Goal: Task Accomplishment & Management: Complete application form

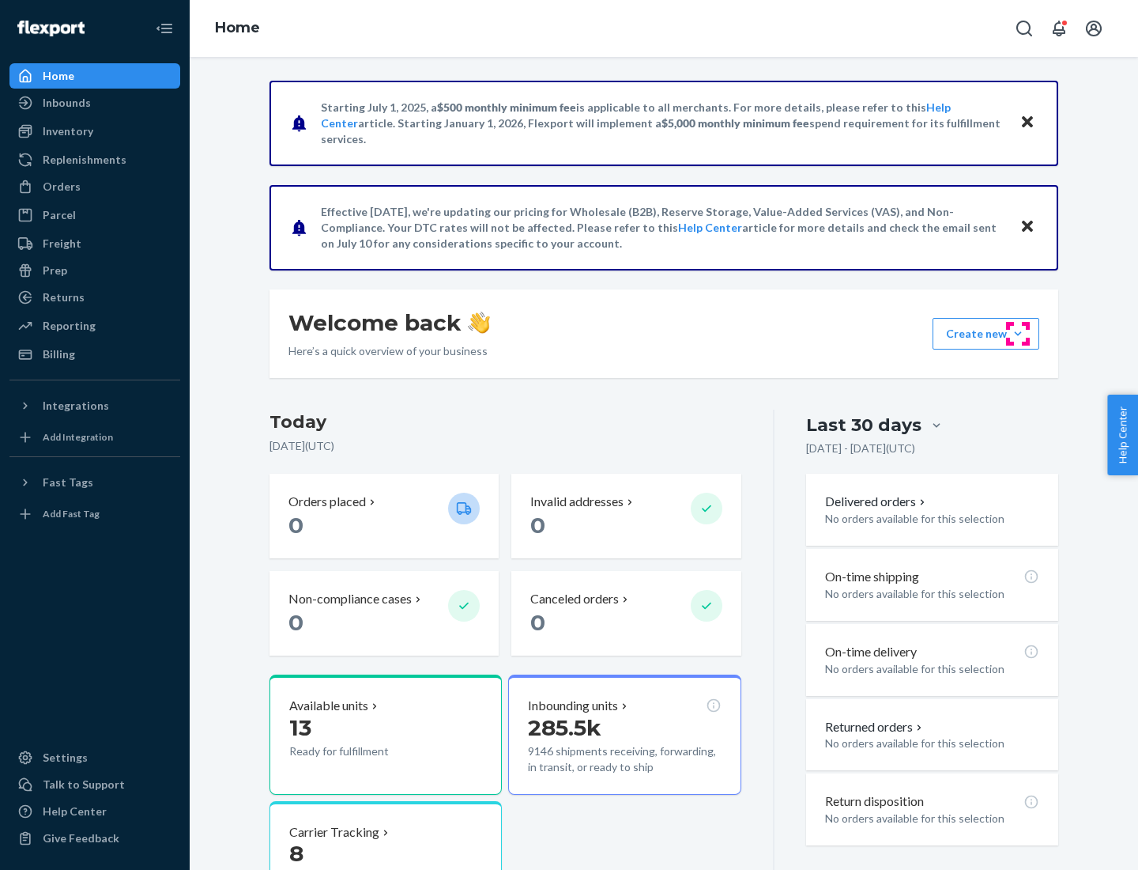
click at [1018, 334] on button "Create new Create new inbound Create new order Create new product" at bounding box center [986, 334] width 107 height 32
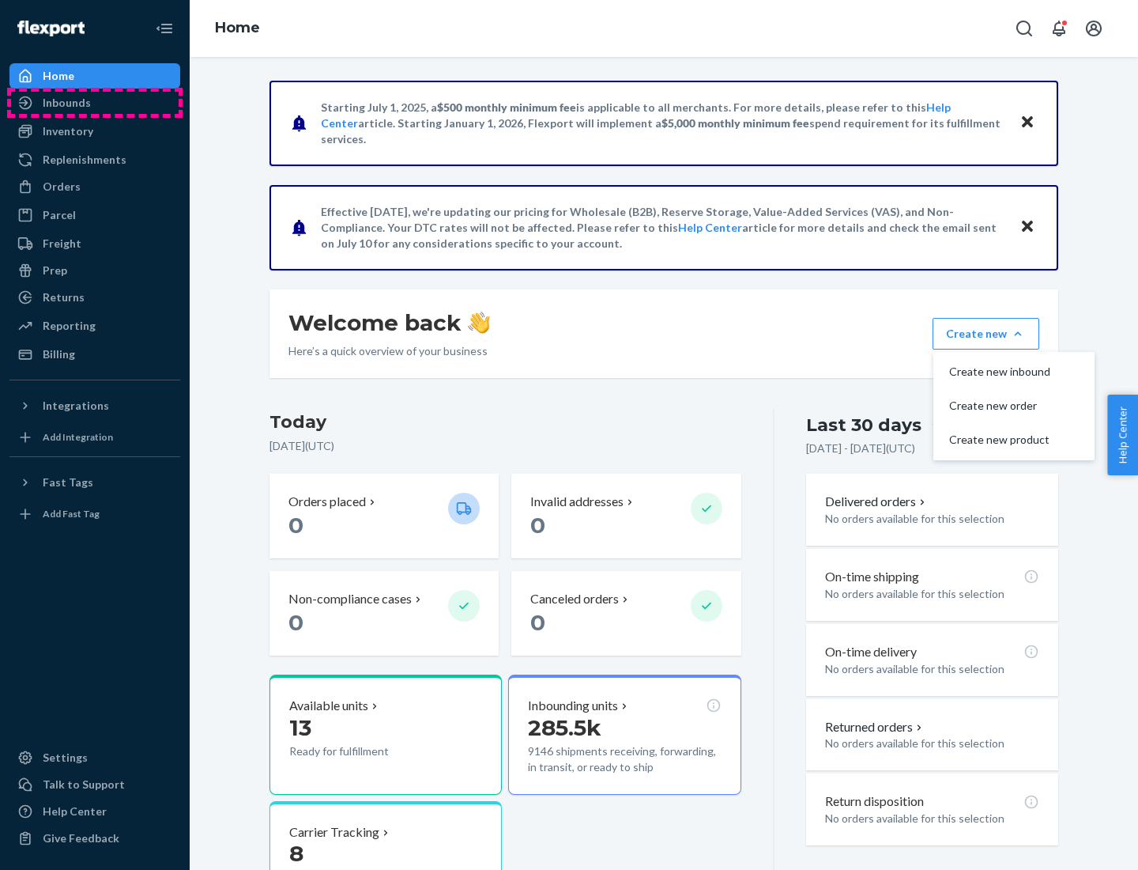
click at [95, 103] on div "Inbounds" at bounding box center [95, 103] width 168 height 22
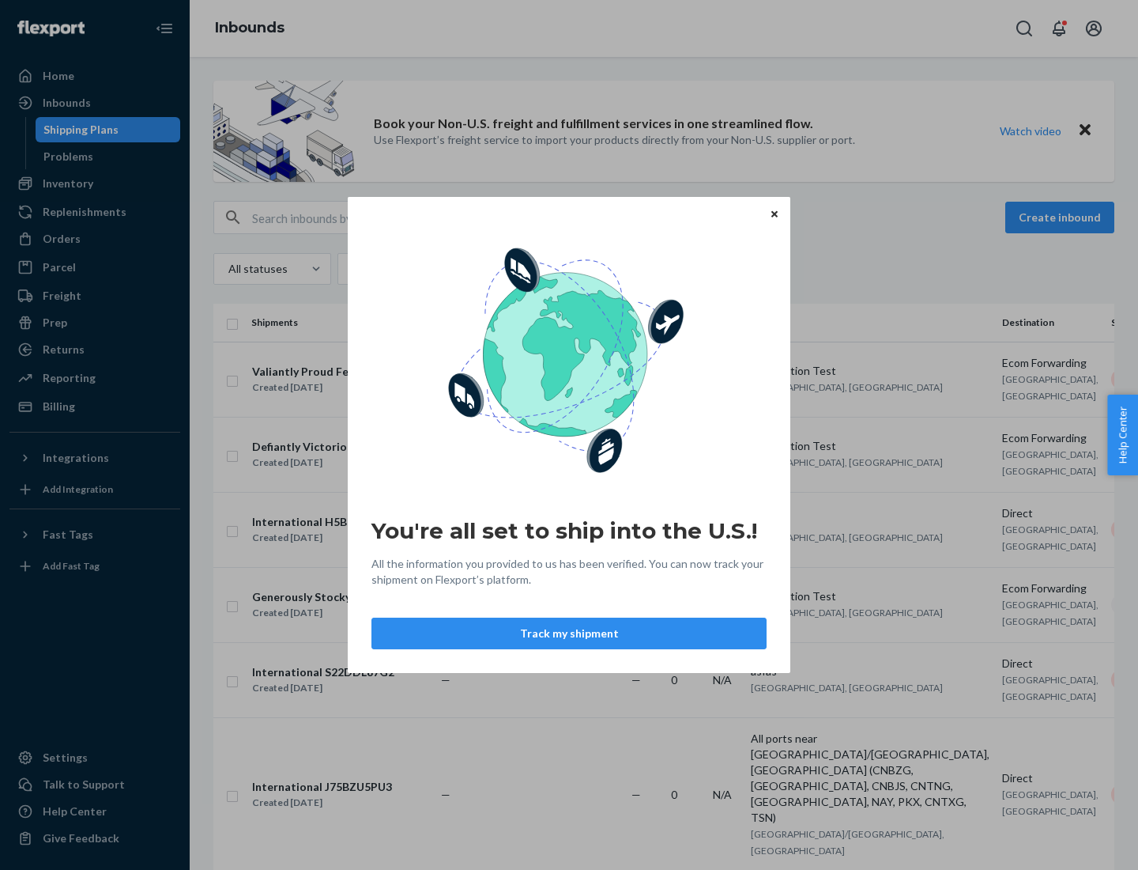
click at [774, 213] on icon "Close" at bounding box center [775, 213] width 6 height 6
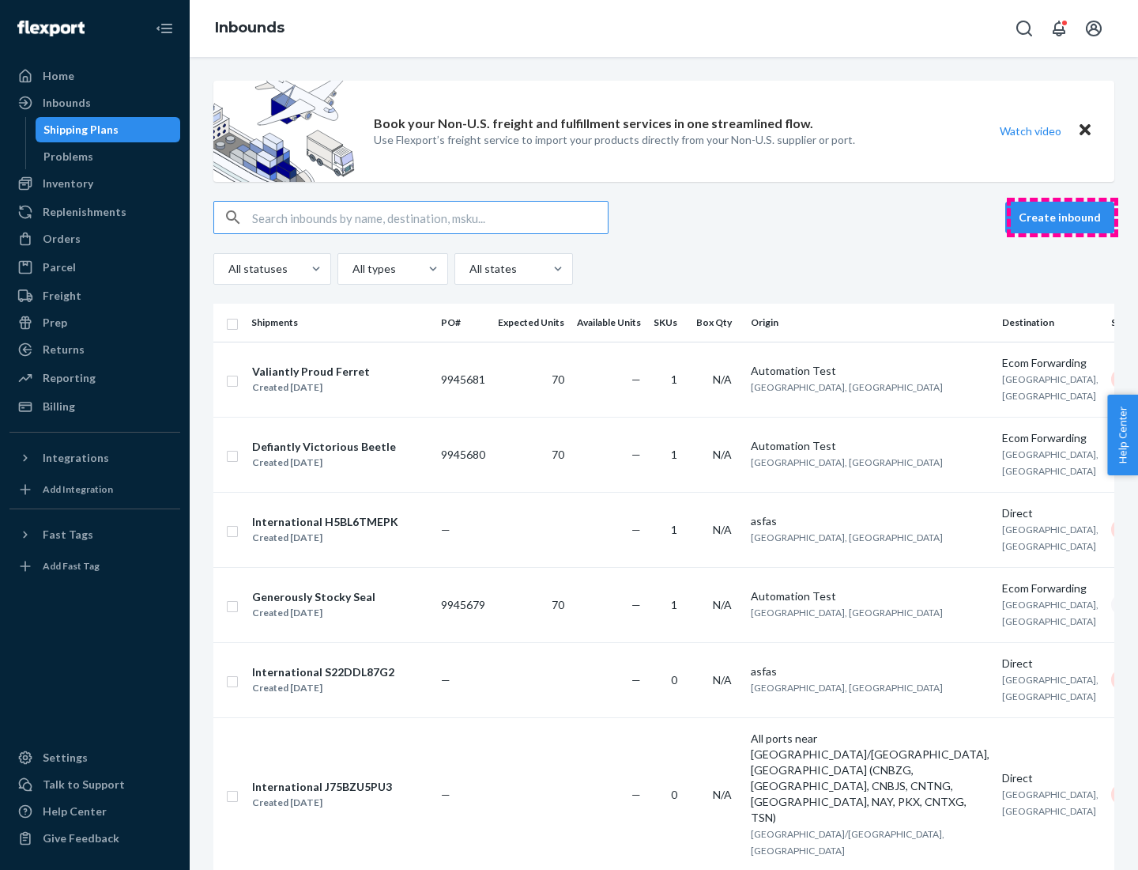
click at [1062, 217] on button "Create inbound" at bounding box center [1060, 218] width 109 height 32
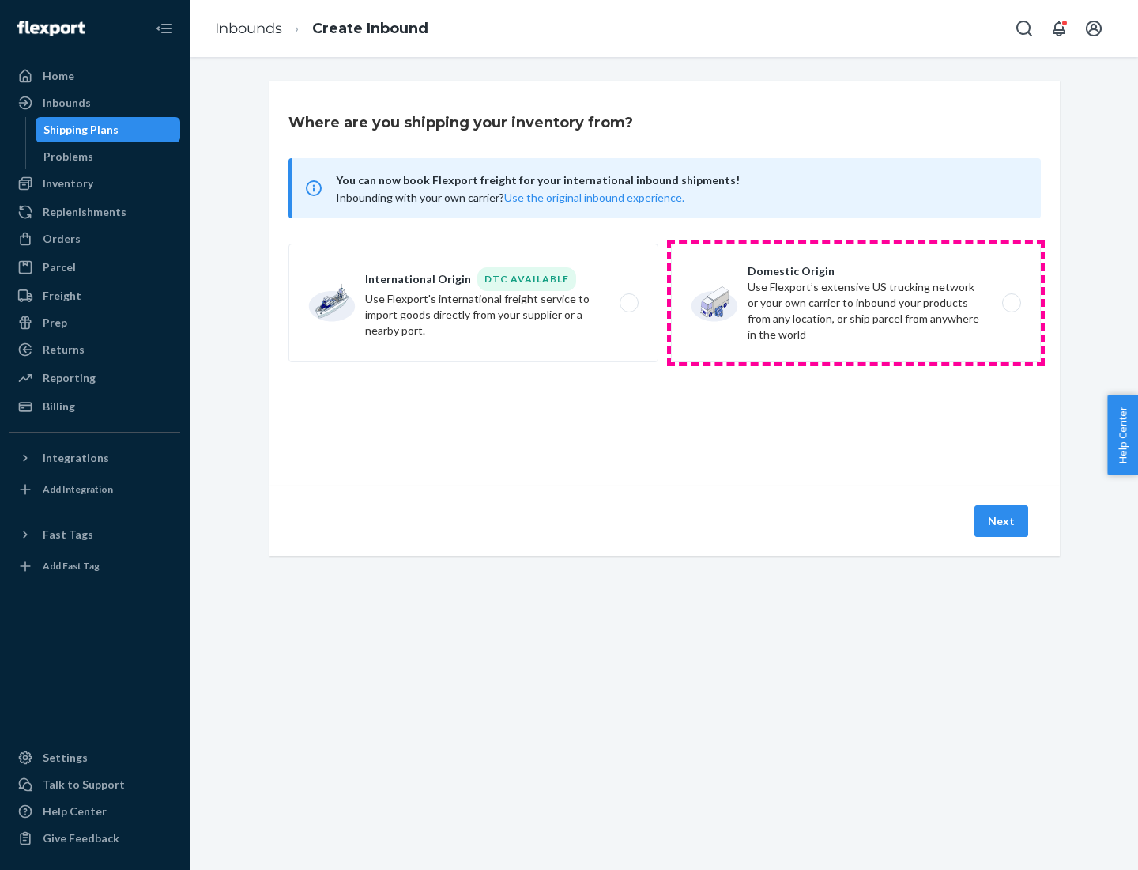
click at [856, 303] on label "Domestic Origin Use Flexport’s extensive US trucking network or your own carrie…" at bounding box center [856, 302] width 370 height 119
click at [1011, 303] on input "Domestic Origin Use Flexport’s extensive US trucking network or your own carrie…" at bounding box center [1016, 303] width 10 height 10
radio input "true"
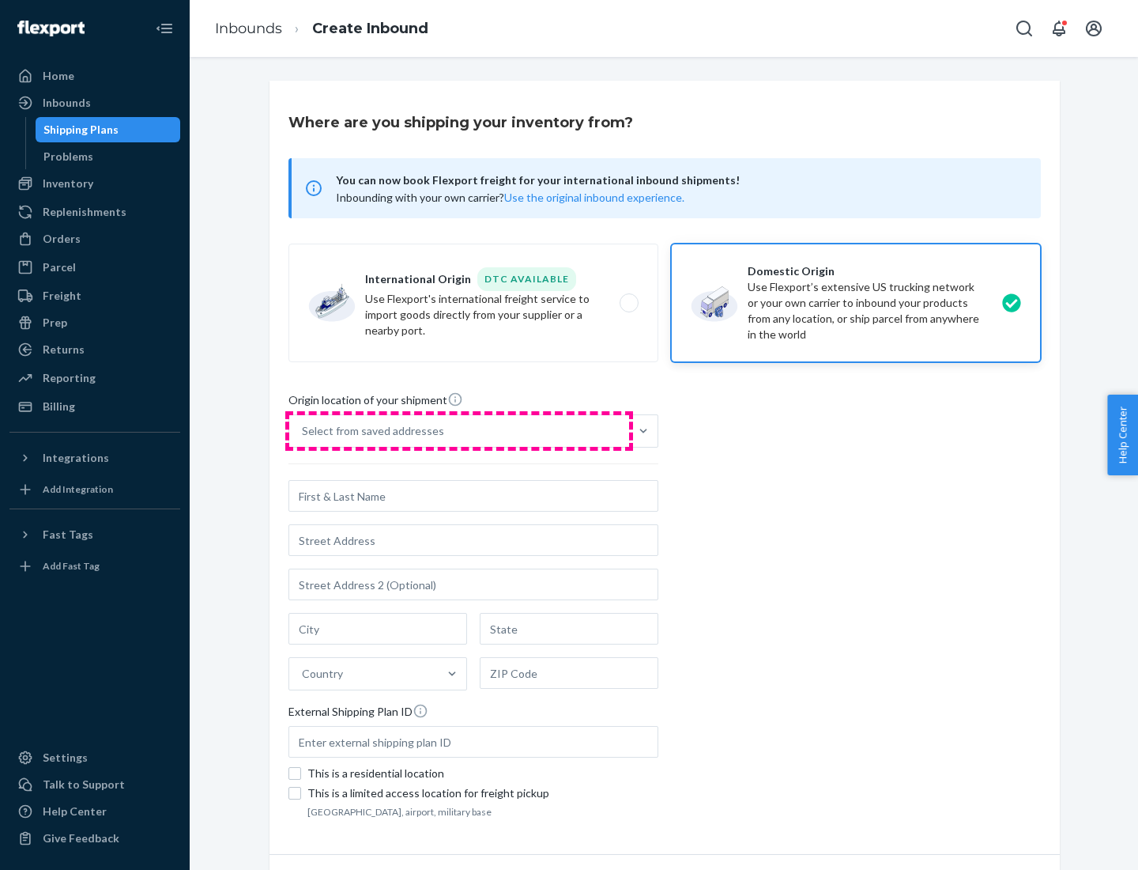
click at [459, 431] on div "Select from saved addresses" at bounding box center [459, 431] width 340 height 32
click at [304, 431] on input "Select from saved addresses" at bounding box center [303, 431] width 2 height 16
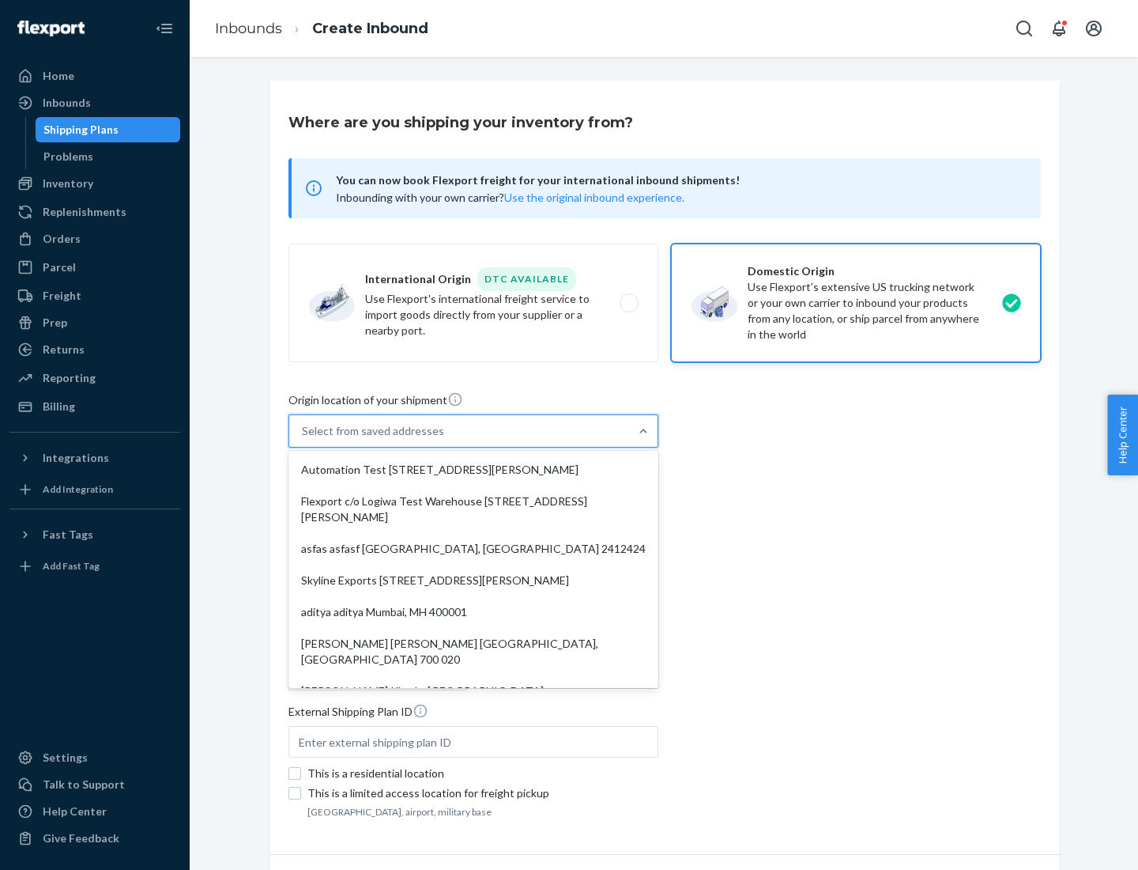
scroll to position [6, 0]
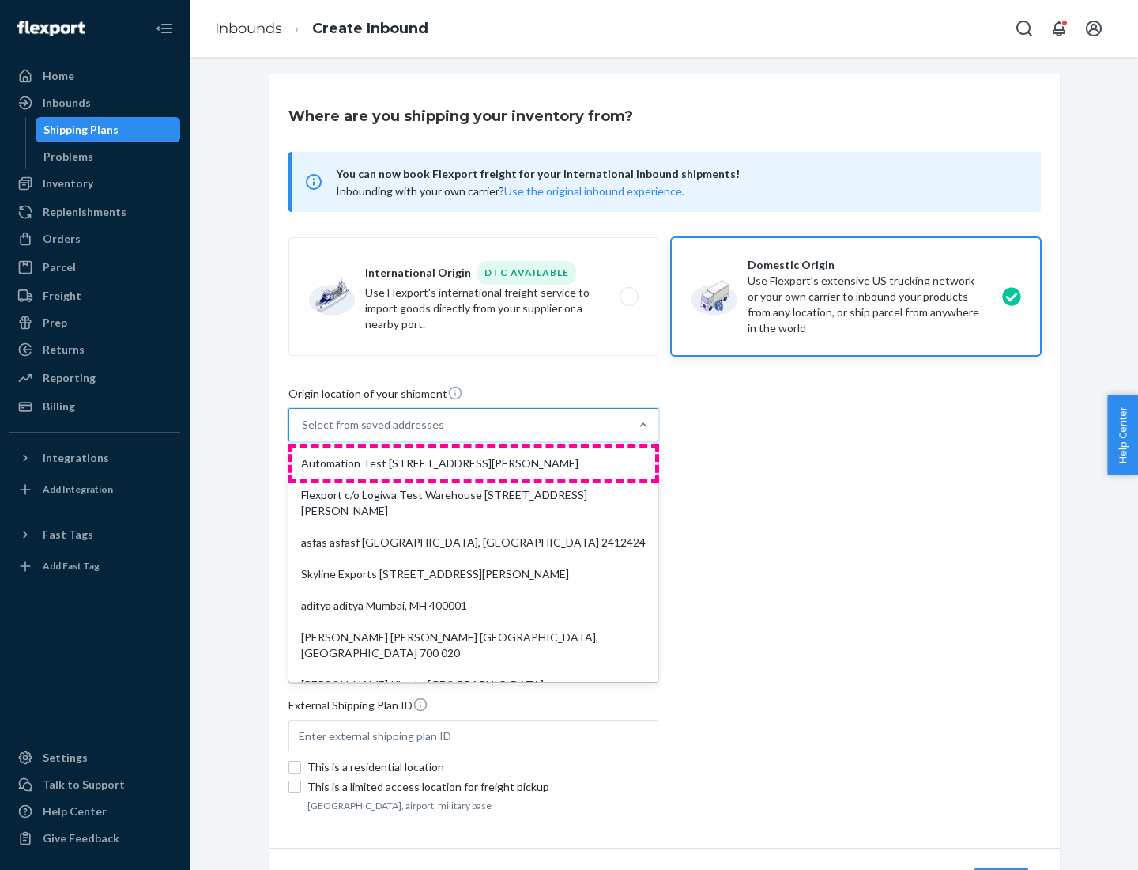
click at [474, 463] on div "Automation Test [STREET_ADDRESS][PERSON_NAME]" at bounding box center [474, 463] width 364 height 32
click at [304, 432] on input "option Automation Test [STREET_ADDRESS][PERSON_NAME]. 9 results available. Use …" at bounding box center [303, 425] width 2 height 16
type input "Automation Test"
type input "9th Floor"
type input "[GEOGRAPHIC_DATA]"
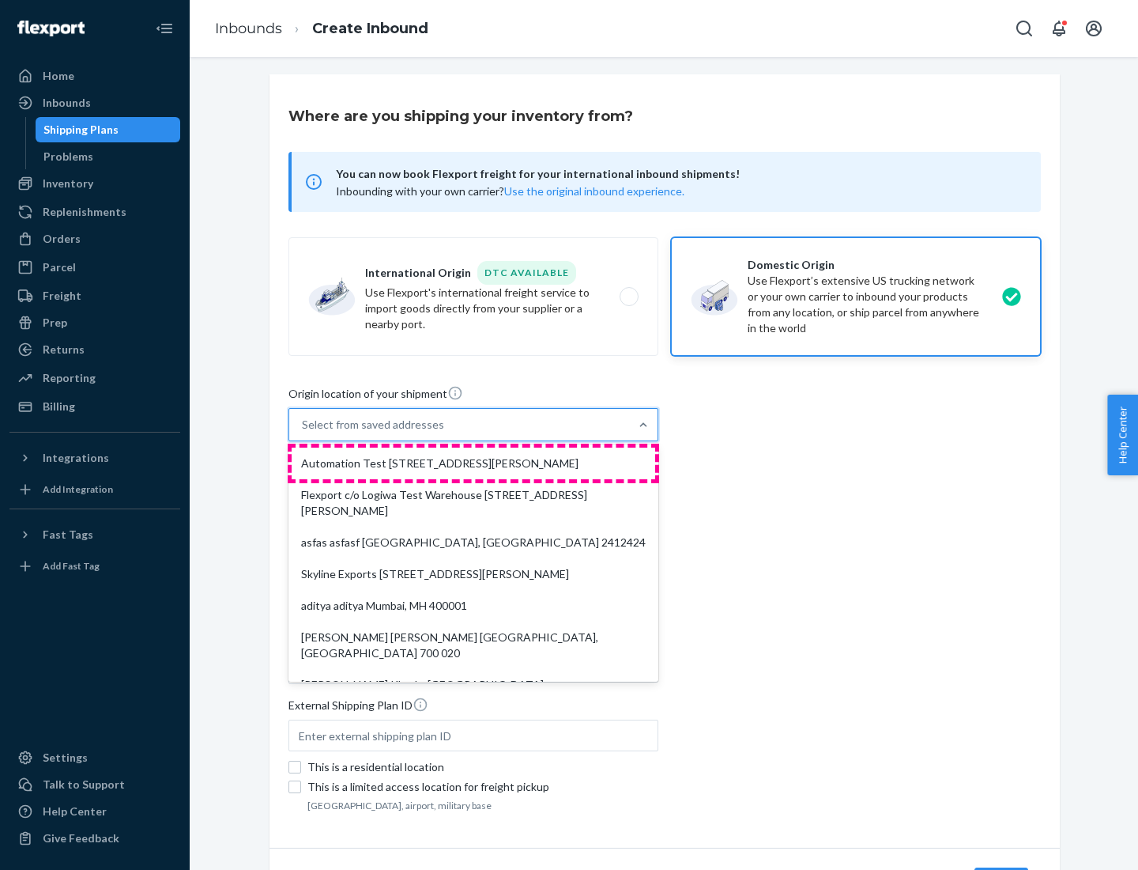
type input "CA"
type input "94104"
type input "[STREET_ADDRESS][PERSON_NAME]"
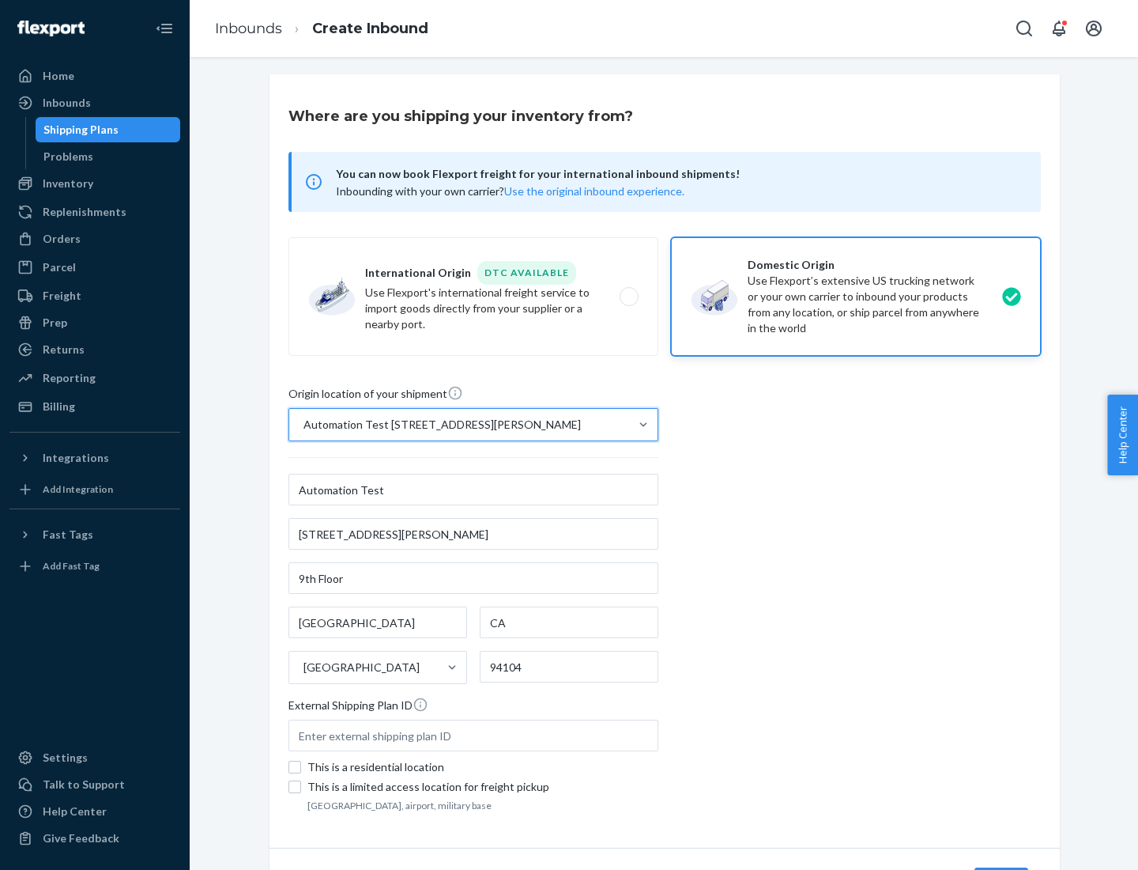
scroll to position [92, 0]
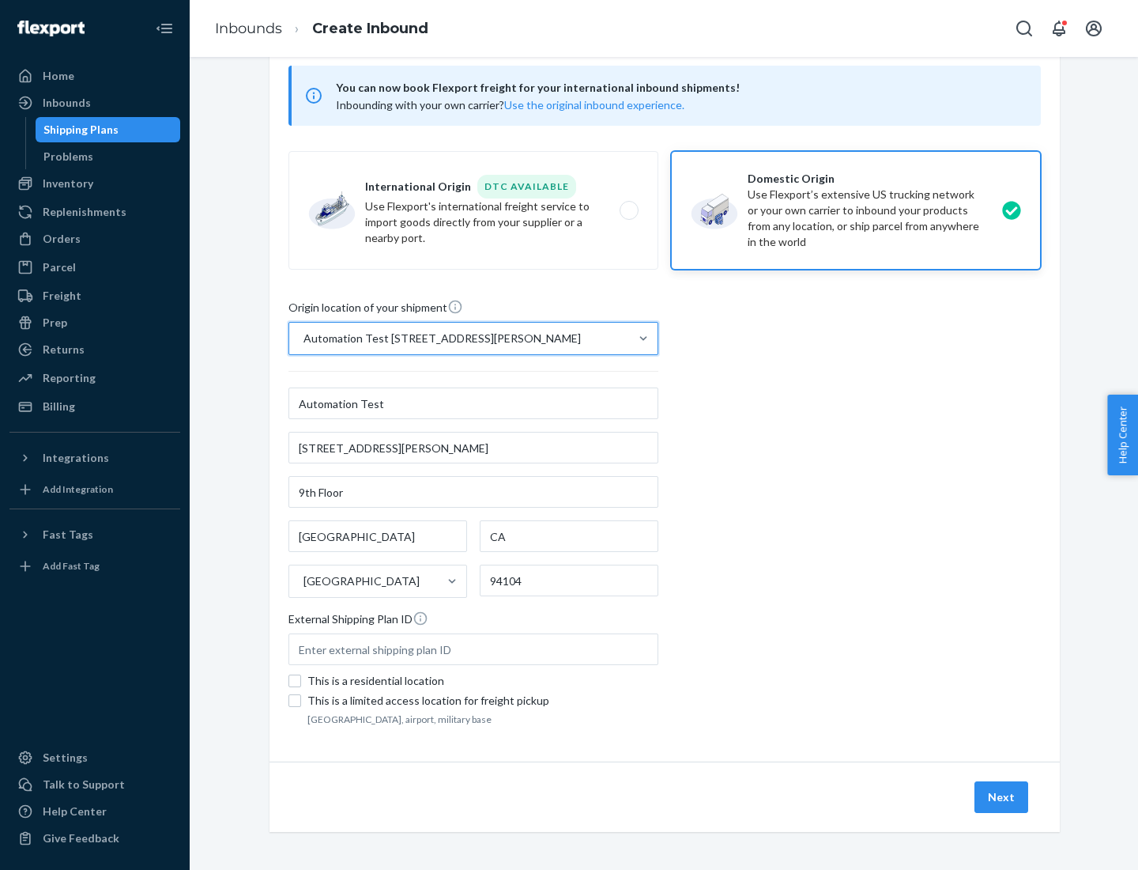
click at [1002, 797] on button "Next" at bounding box center [1002, 797] width 54 height 32
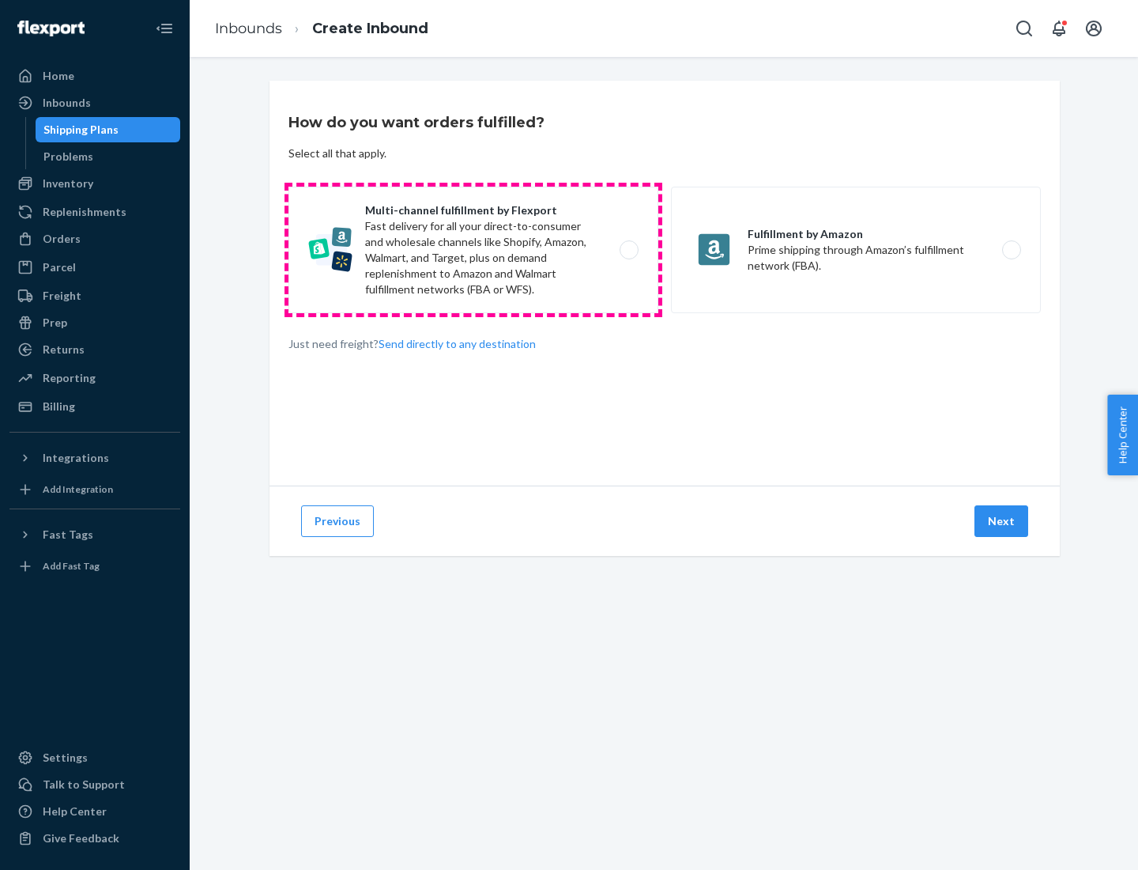
click at [474, 250] on label "Multi-channel fulfillment by Flexport Fast delivery for all your direct-to-cons…" at bounding box center [474, 250] width 370 height 126
click at [628, 250] on input "Multi-channel fulfillment by Flexport Fast delivery for all your direct-to-cons…" at bounding box center [633, 250] width 10 height 10
radio input "true"
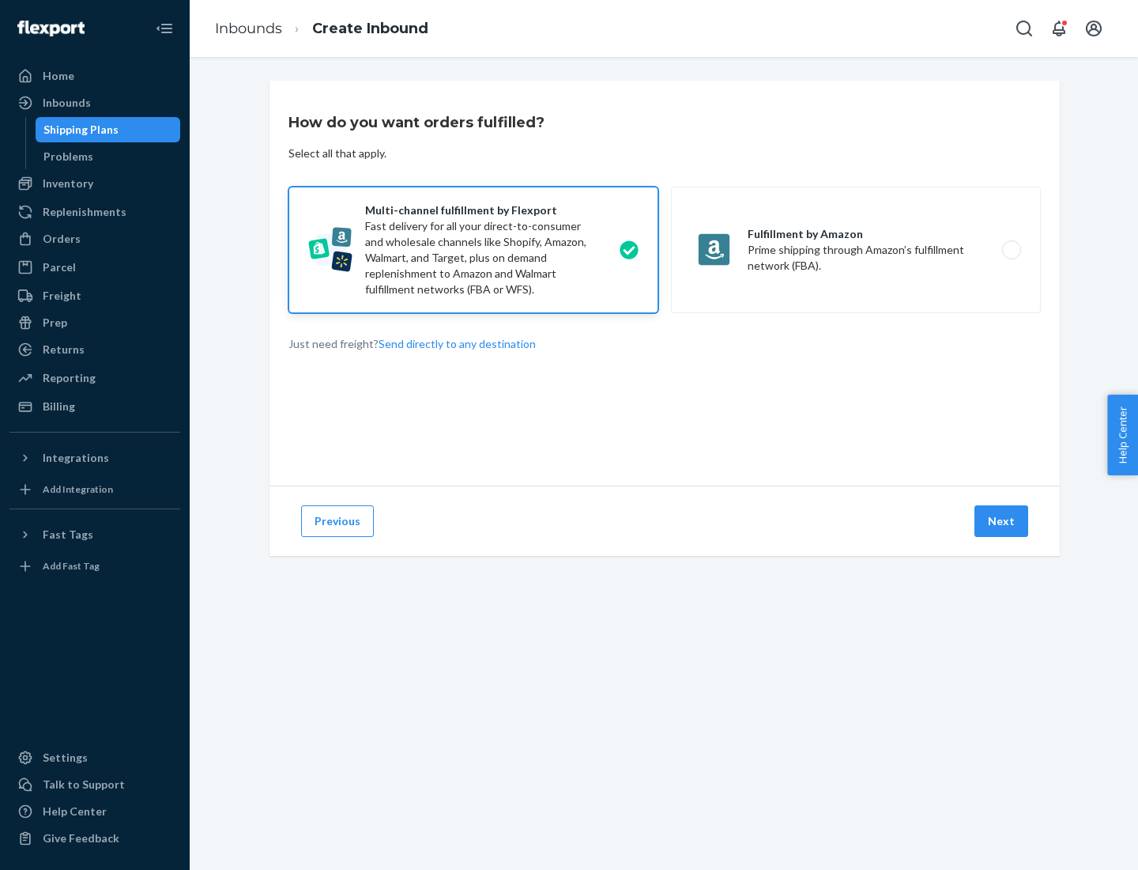
click at [1002, 521] on button "Next" at bounding box center [1002, 521] width 54 height 32
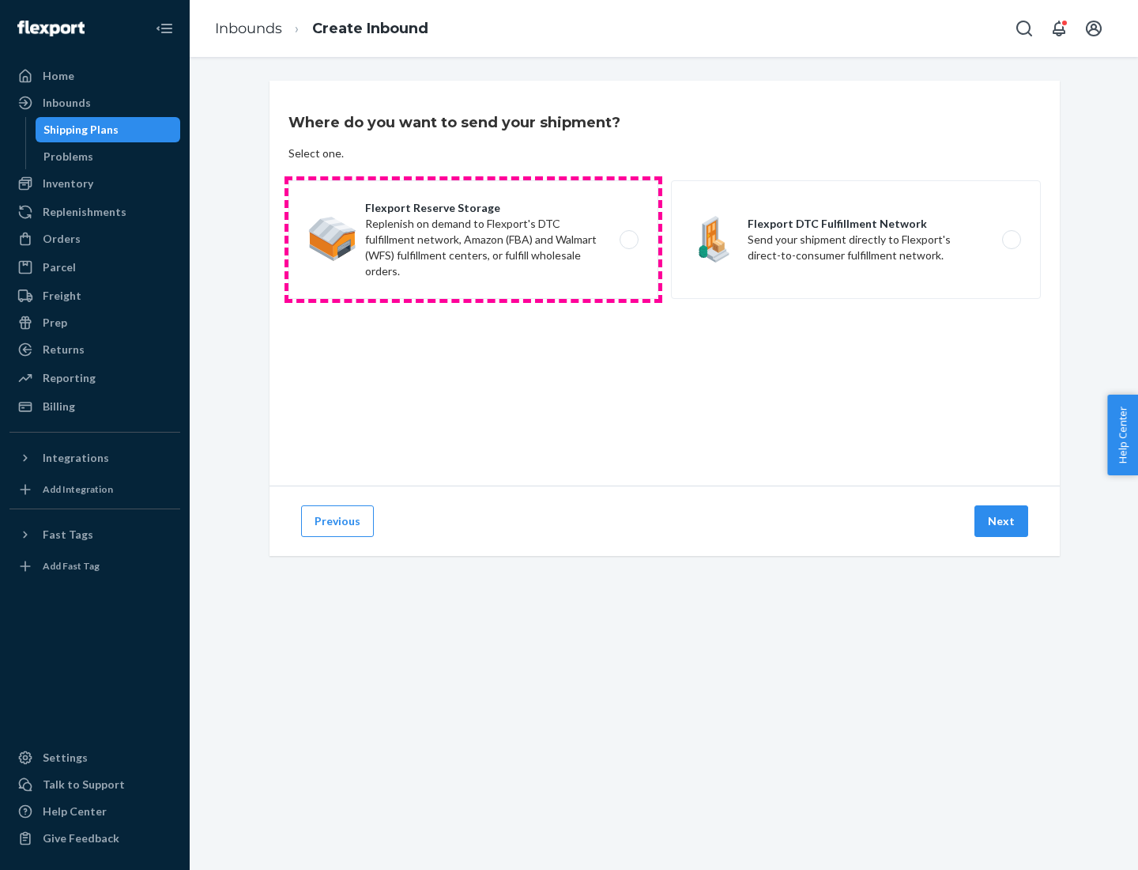
click at [474, 240] on label "Flexport Reserve Storage Replenish on demand to Flexport's DTC fulfillment netw…" at bounding box center [474, 239] width 370 height 119
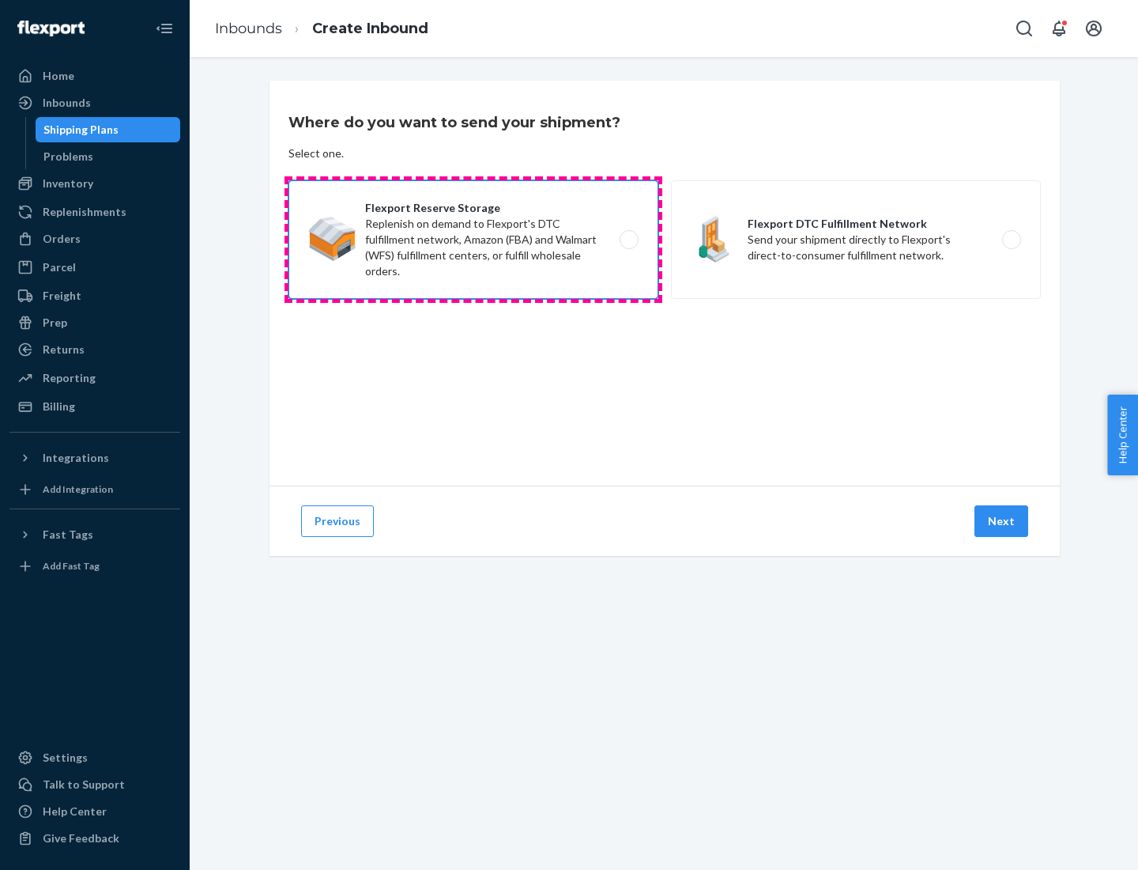
click at [628, 240] on input "Flexport Reserve Storage Replenish on demand to Flexport's DTC fulfillment netw…" at bounding box center [633, 240] width 10 height 10
radio input "true"
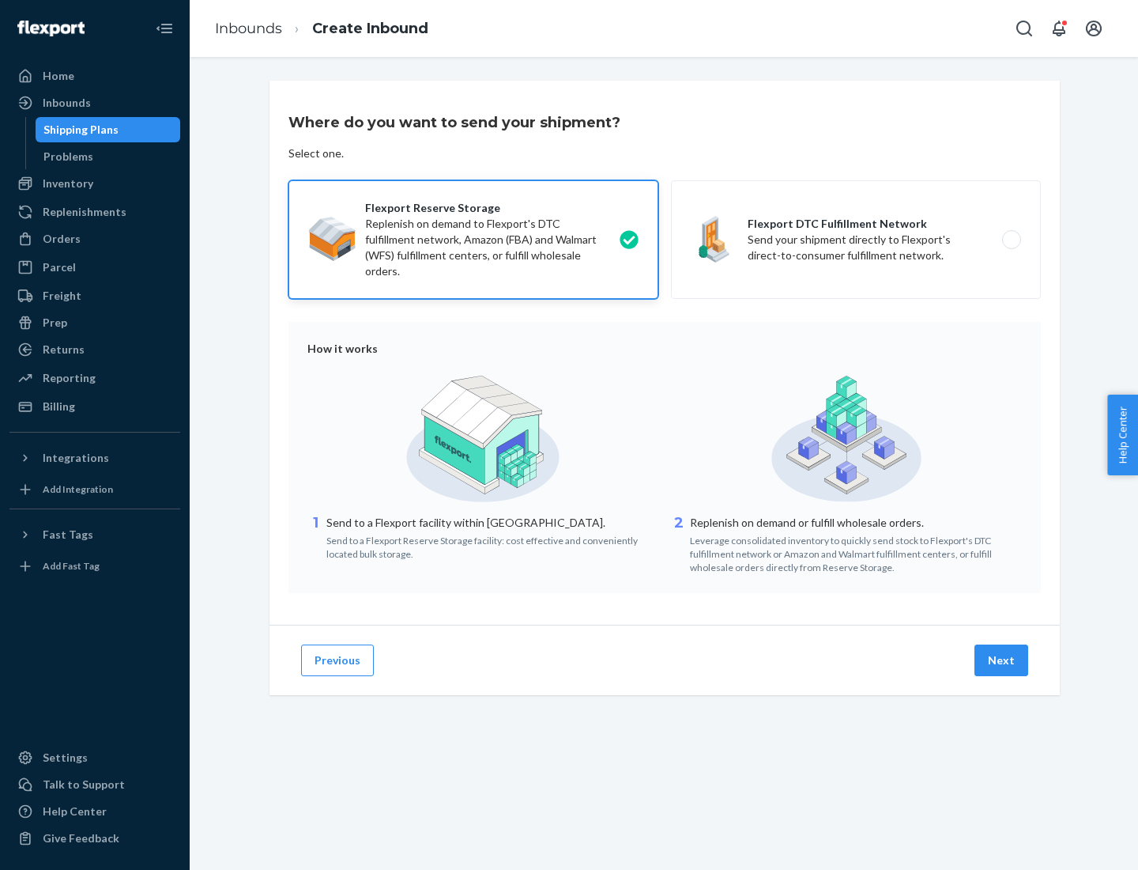
click at [1002, 660] on button "Next" at bounding box center [1002, 660] width 54 height 32
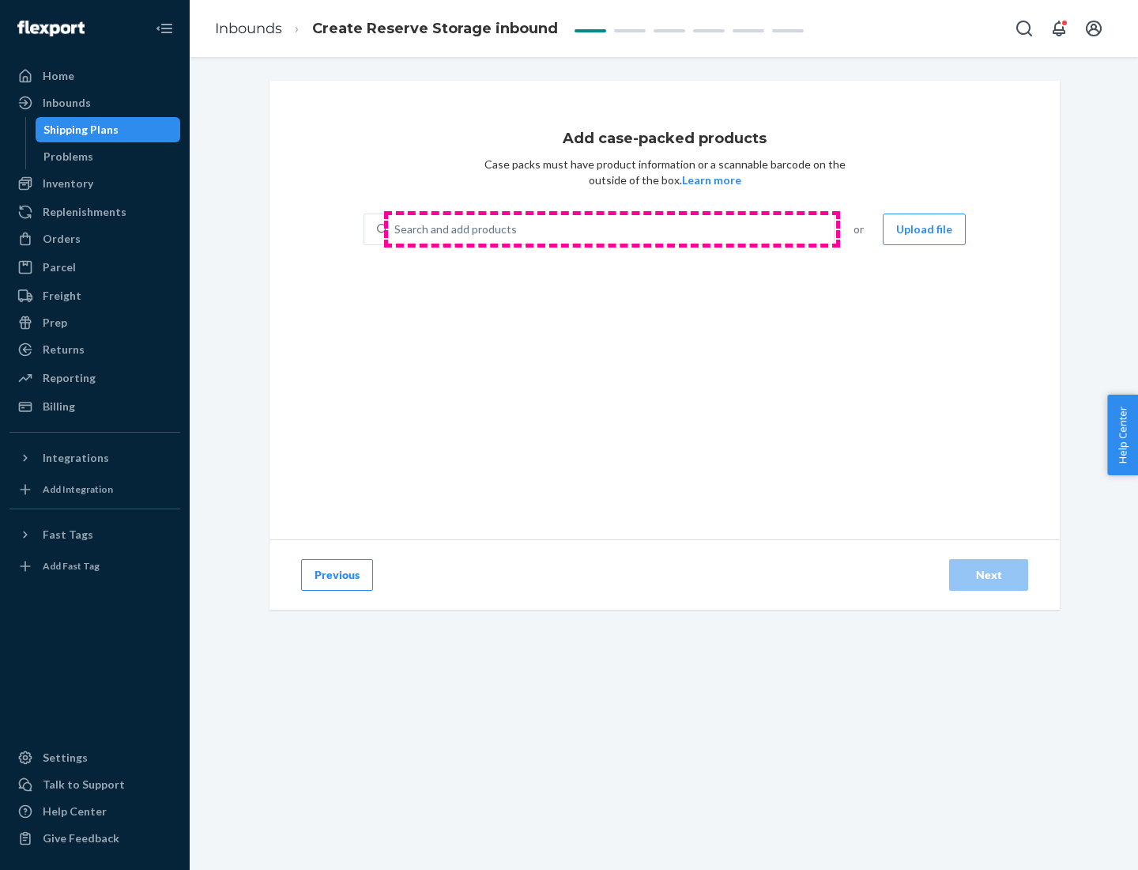
click at [612, 229] on div "Search and add products" at bounding box center [611, 229] width 446 height 28
click at [396, 229] on input "Search and add products" at bounding box center [395, 229] width 2 height 16
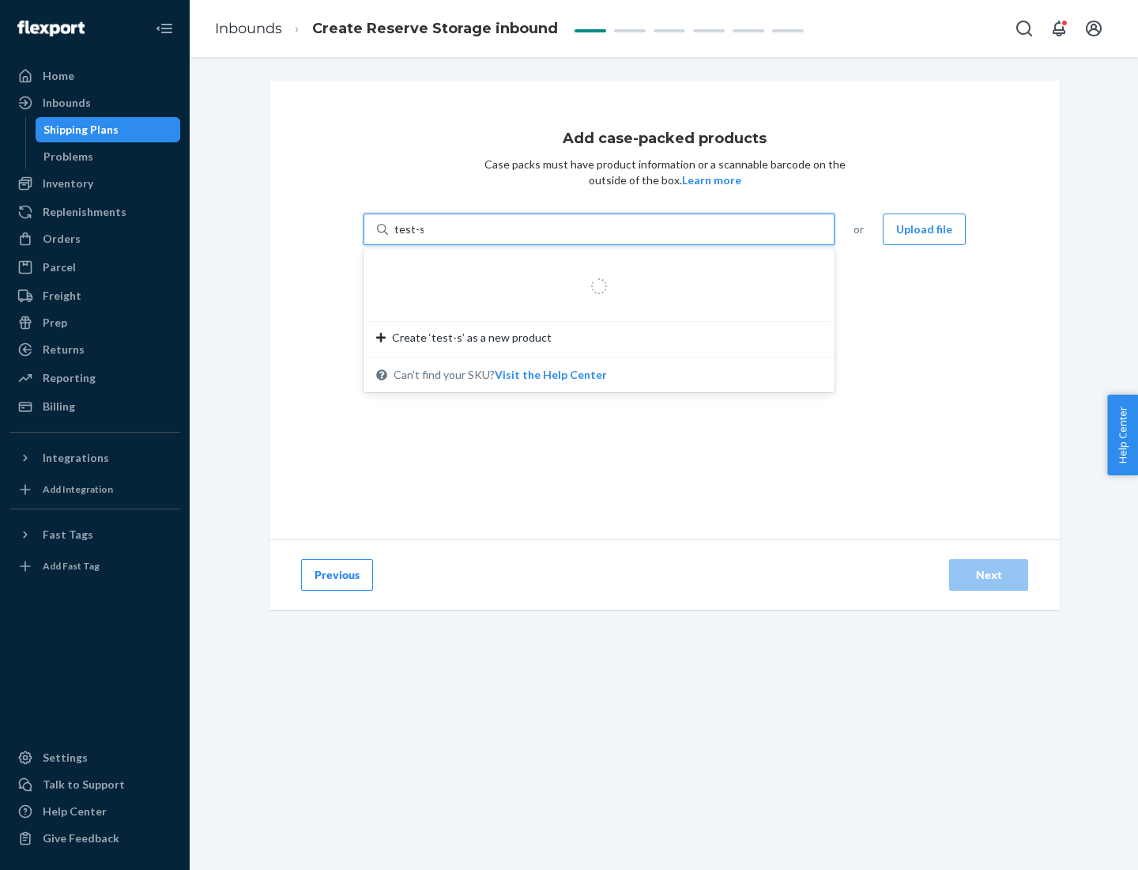
type input "test-syn"
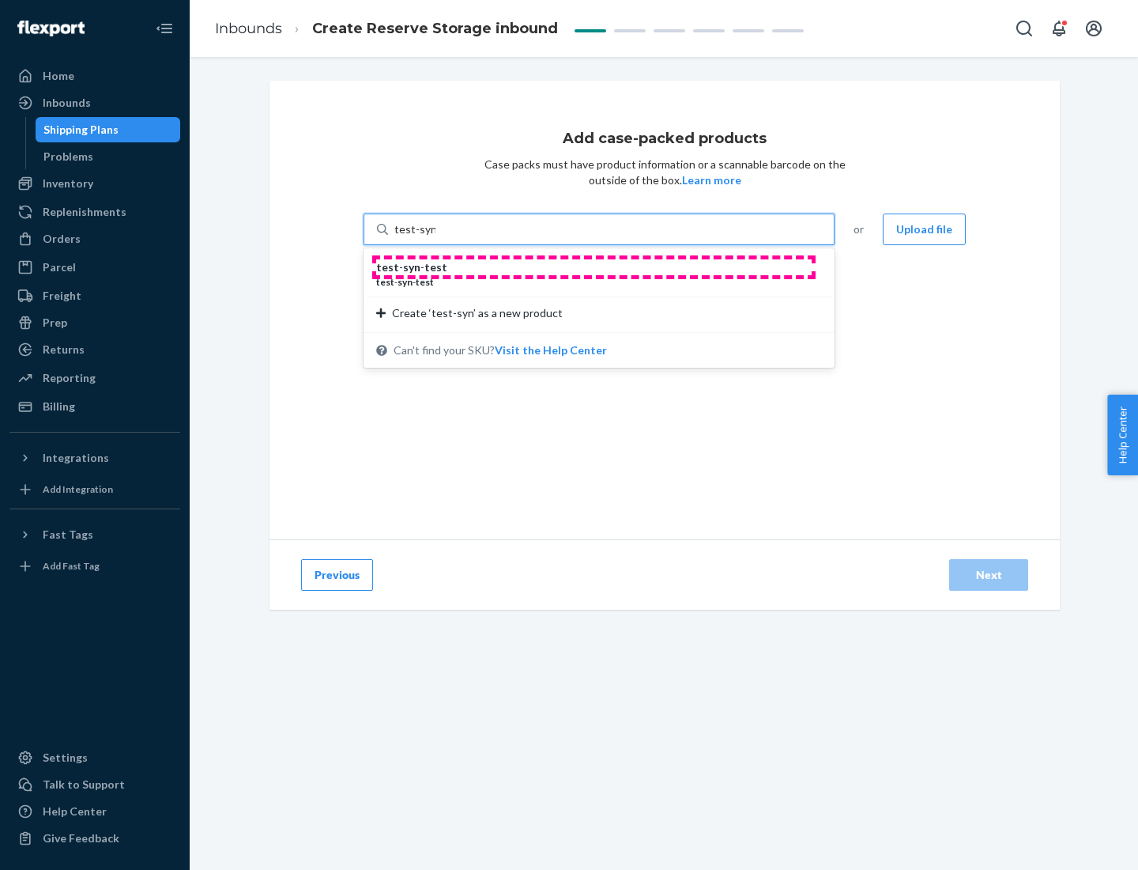
click at [594, 267] on div "test - syn - test" at bounding box center [592, 267] width 433 height 16
click at [436, 237] on input "test-syn" at bounding box center [414, 229] width 41 height 16
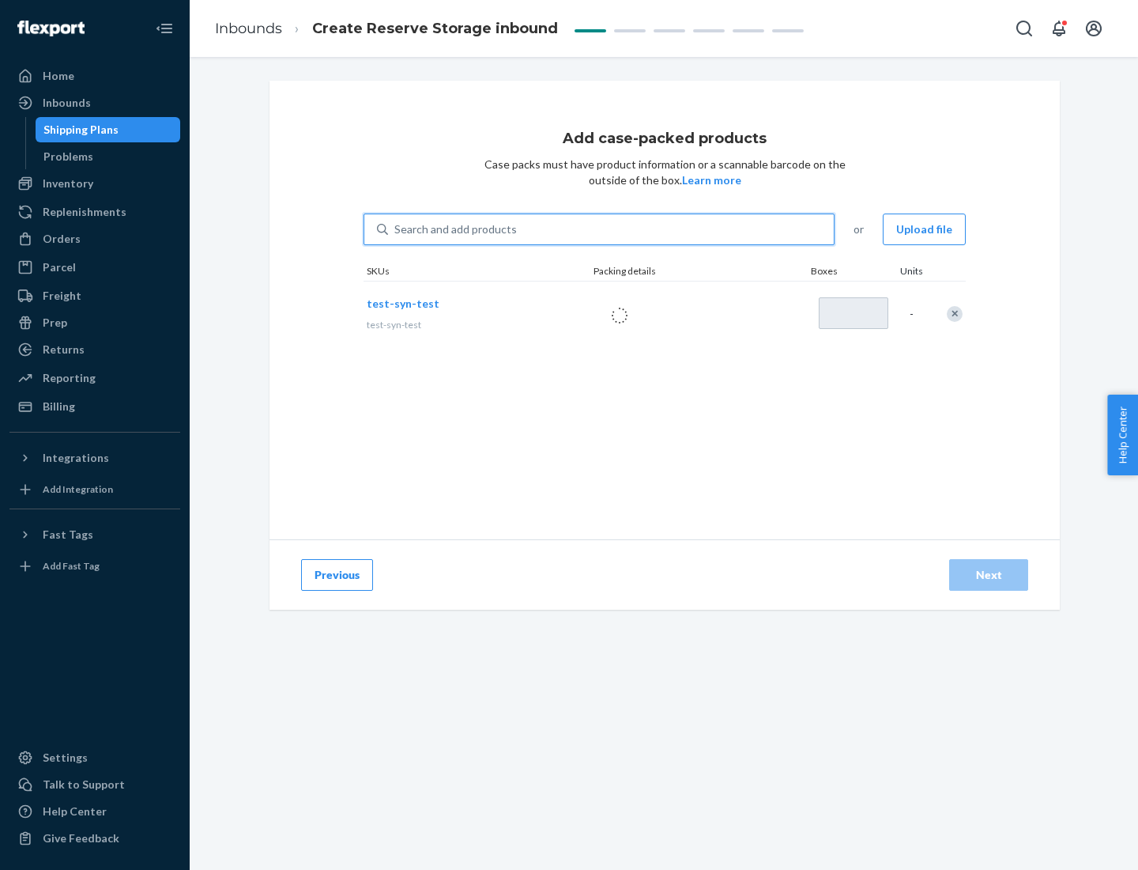
type input "1"
click at [989, 575] on div "Next" at bounding box center [989, 575] width 52 height 16
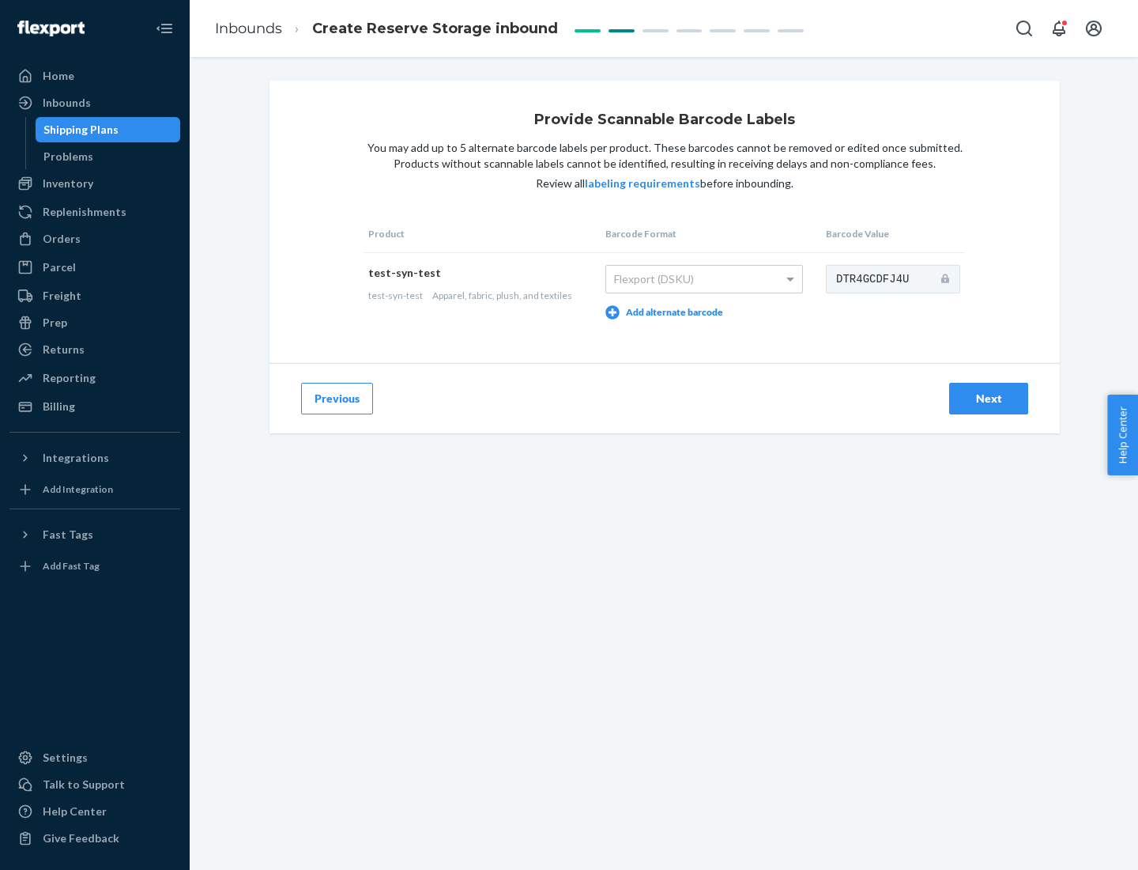
click at [989, 398] on div "Next" at bounding box center [989, 399] width 52 height 16
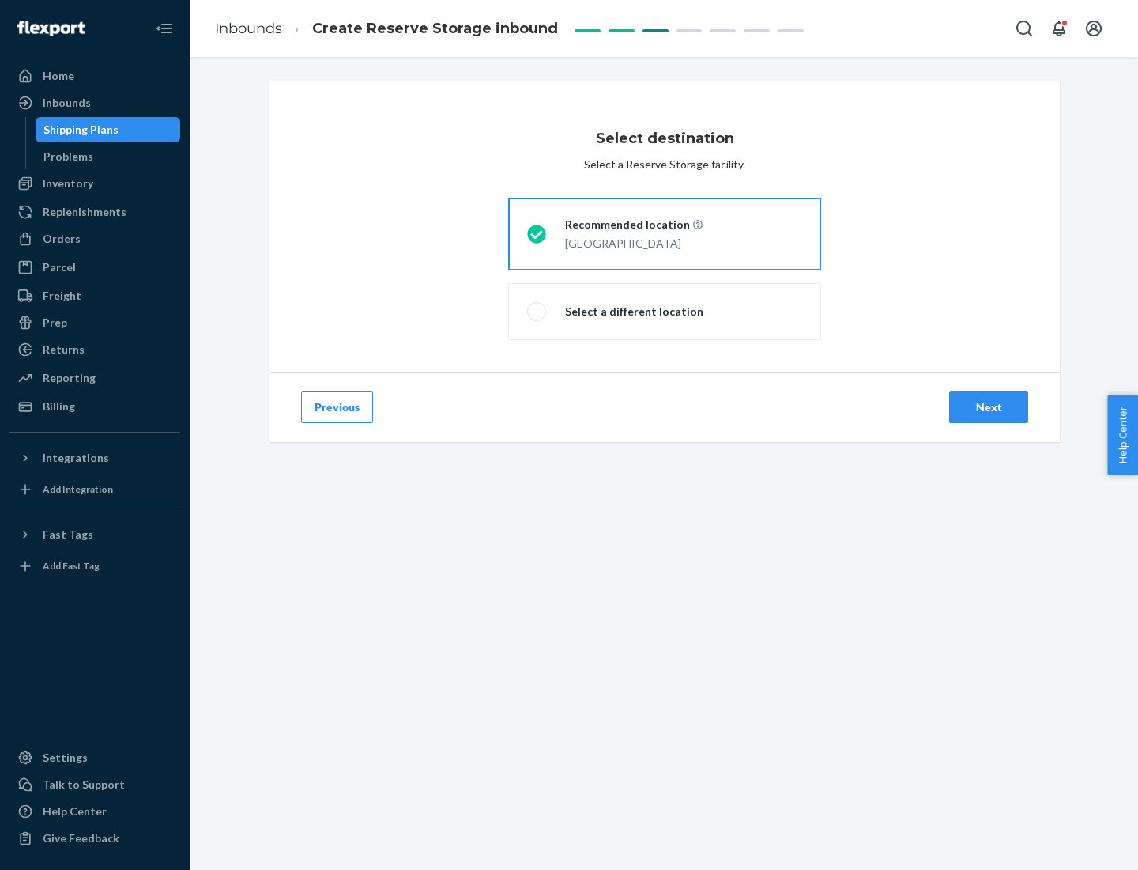
click at [989, 407] on div "Next" at bounding box center [989, 407] width 52 height 16
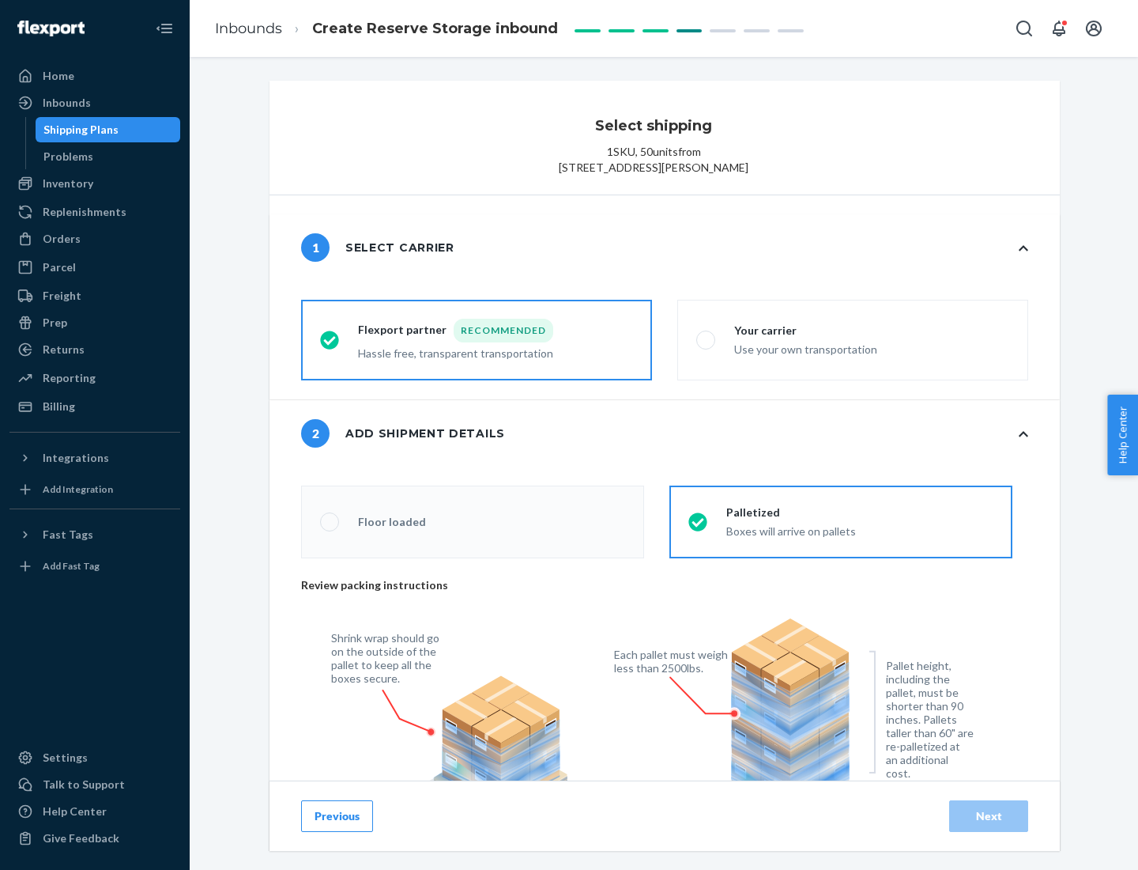
radio input "false"
type input "1"
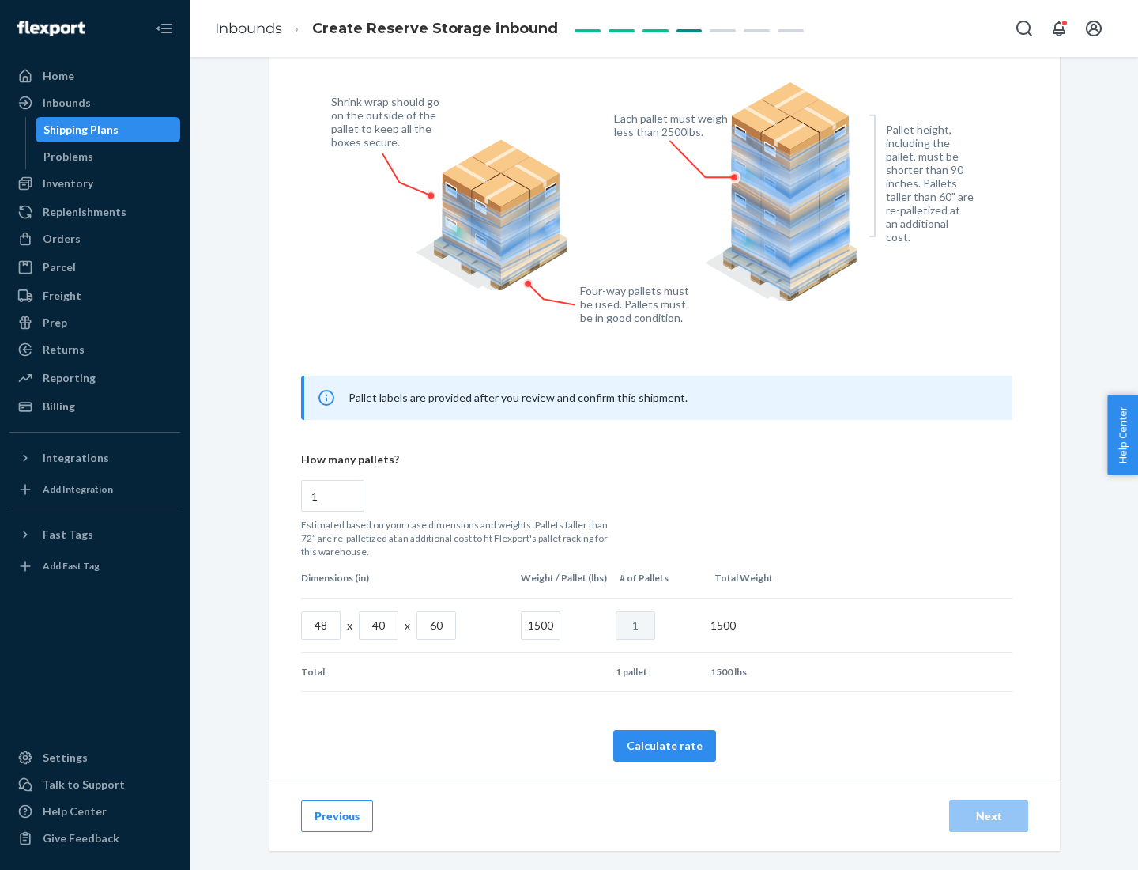
click at [665, 745] on button "Calculate rate" at bounding box center [664, 746] width 103 height 32
radio input "false"
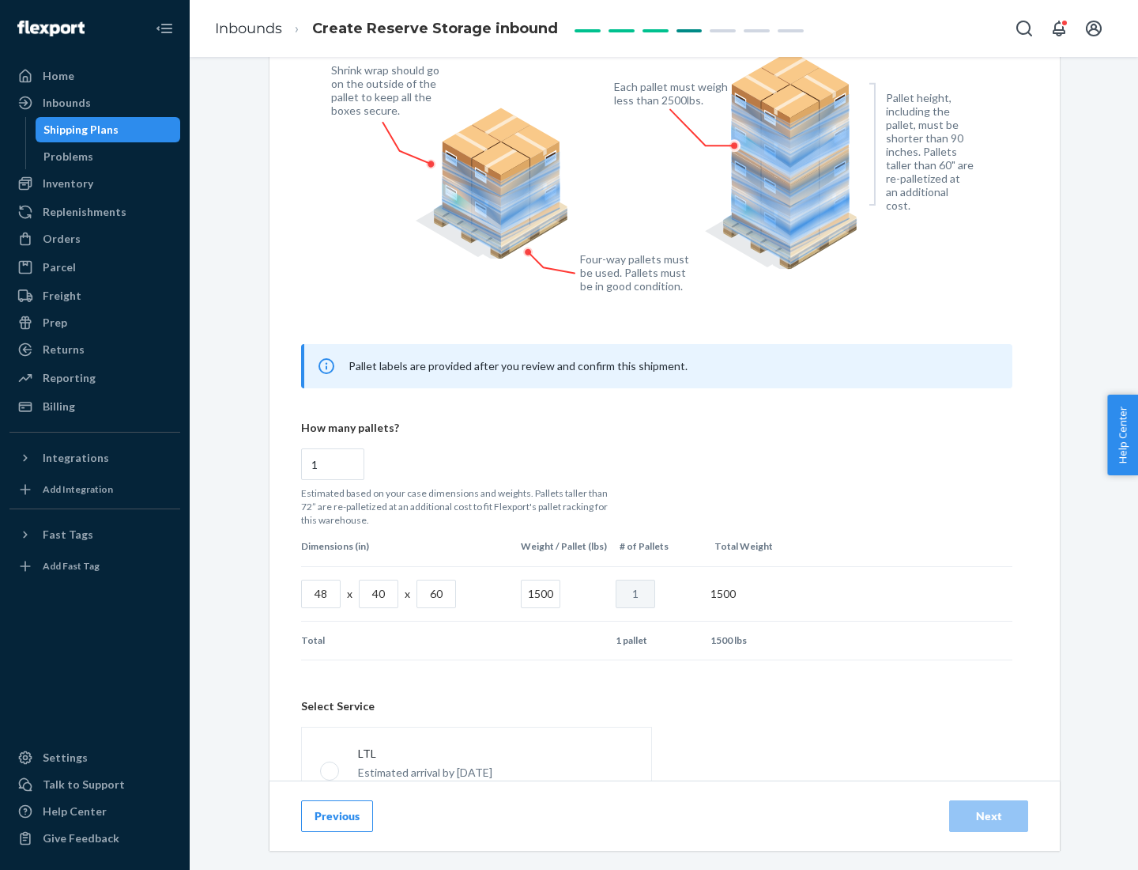
scroll to position [699, 0]
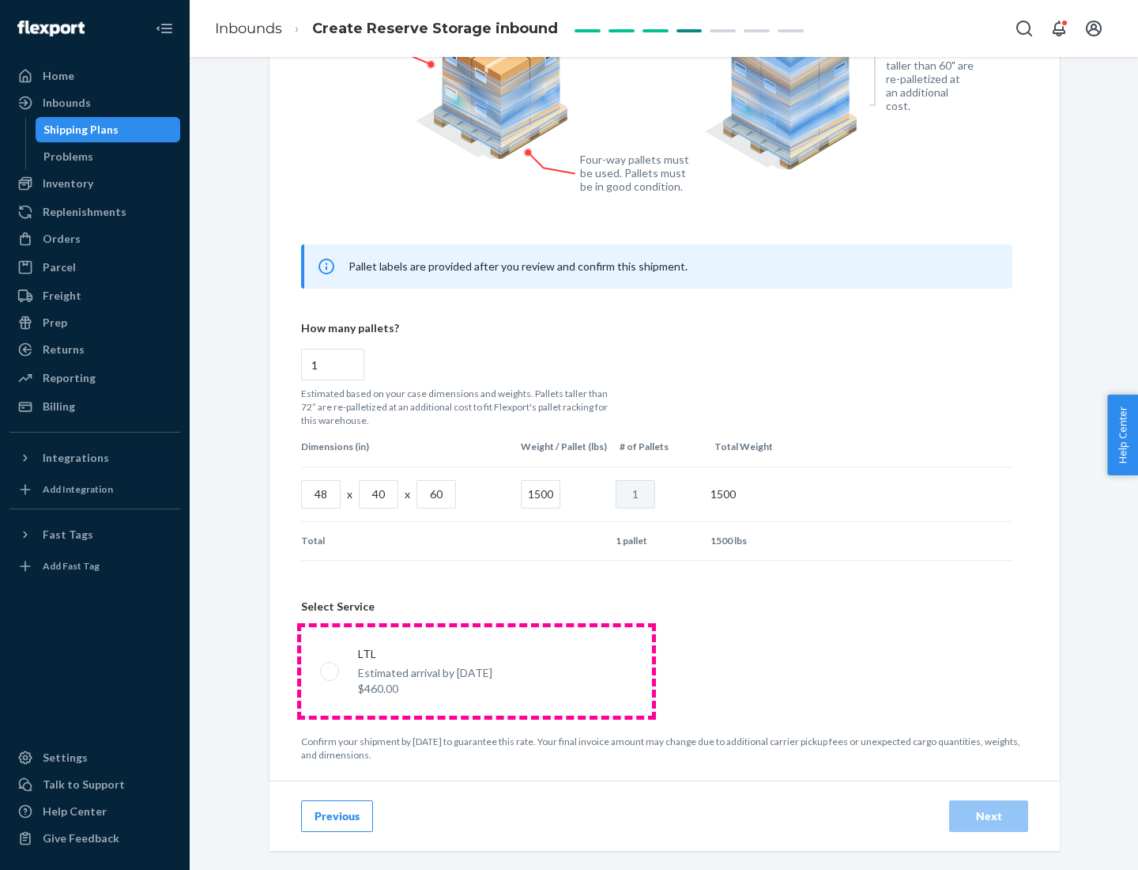
click at [476, 670] on p "Estimated arrival by [DATE]" at bounding box center [425, 673] width 134 height 16
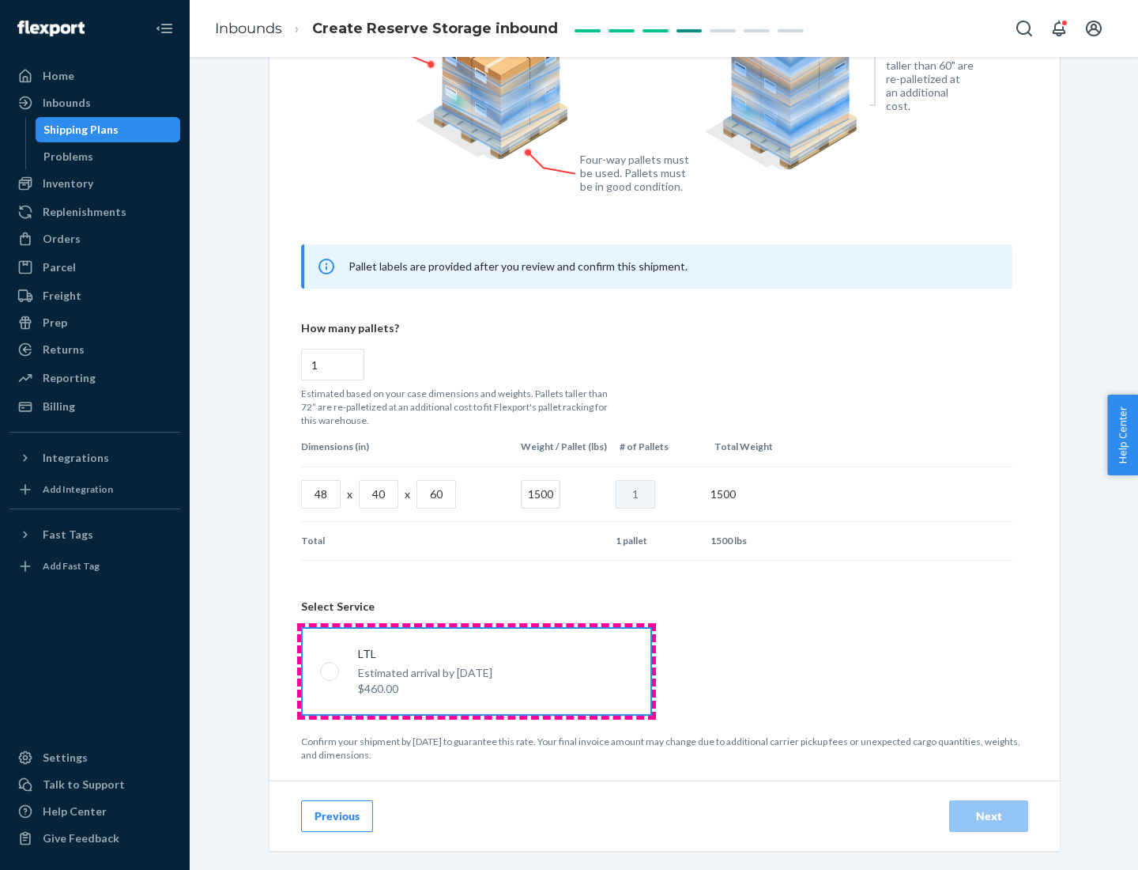
click at [330, 670] on input "LTL Estimated arrival by [DATE] $460.00" at bounding box center [325, 671] width 10 height 10
radio input "true"
radio input "false"
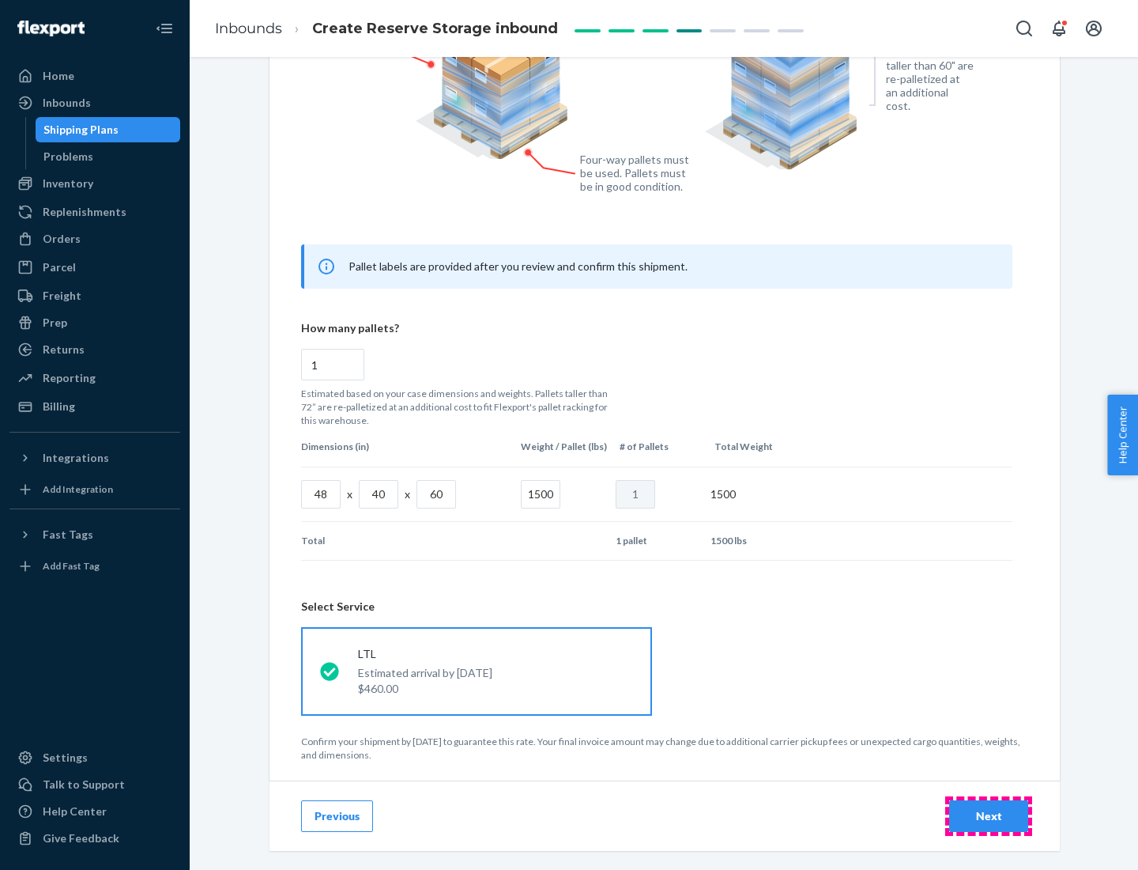
click at [989, 815] on div "Next" at bounding box center [989, 816] width 52 height 16
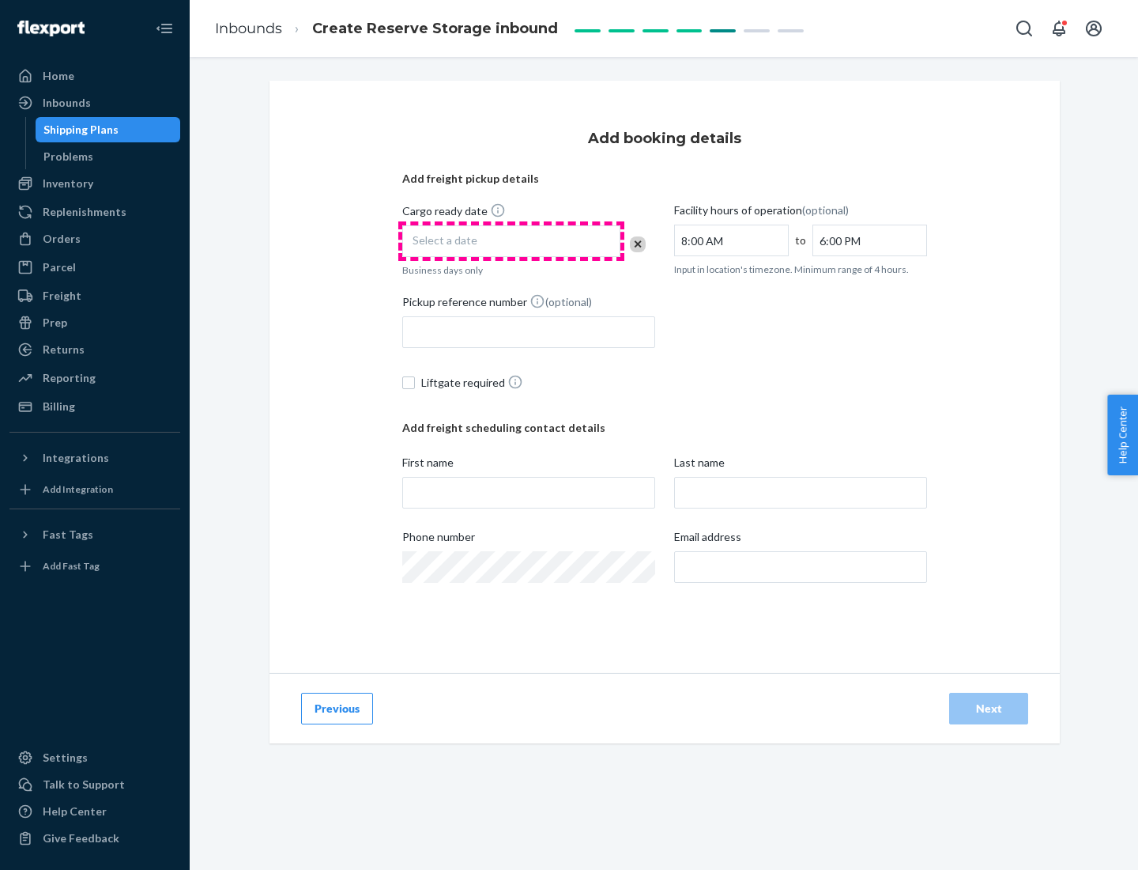
click at [511, 241] on div "Select a date" at bounding box center [511, 241] width 218 height 32
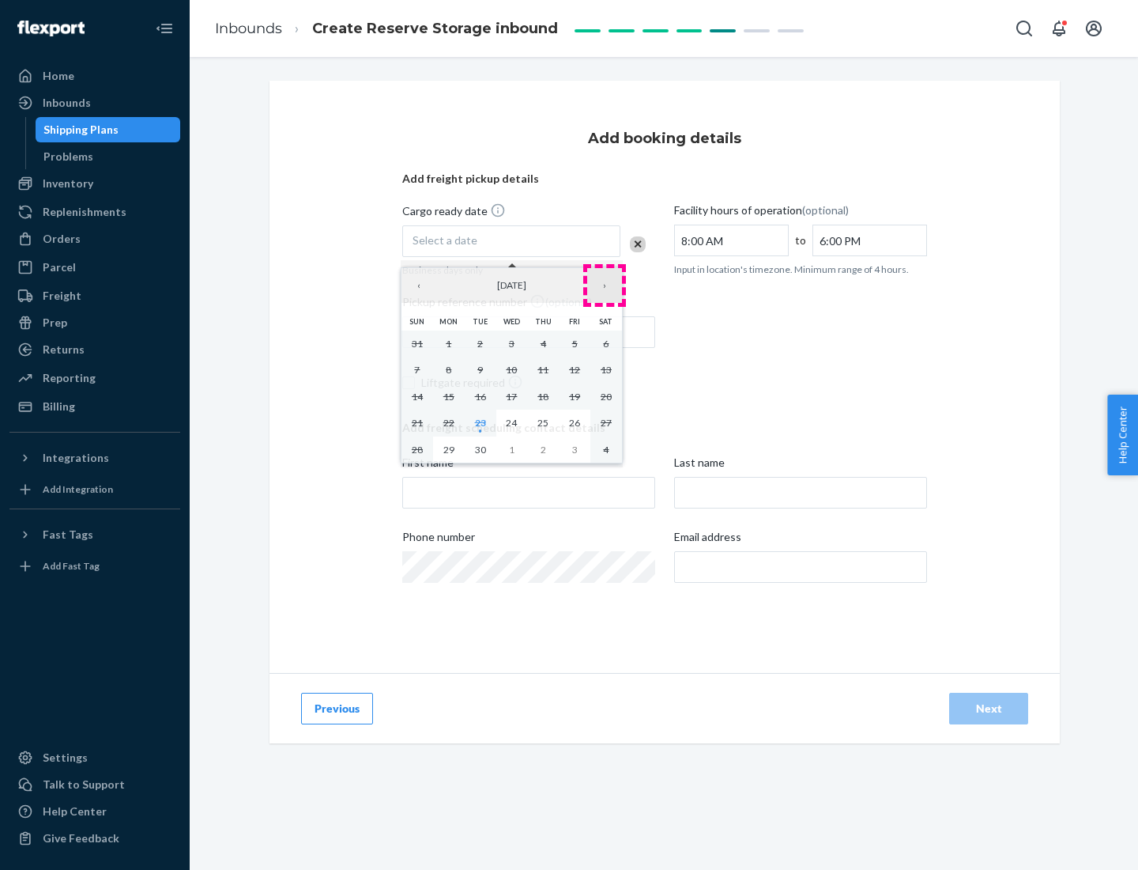
click at [605, 285] on button "›" at bounding box center [604, 285] width 35 height 35
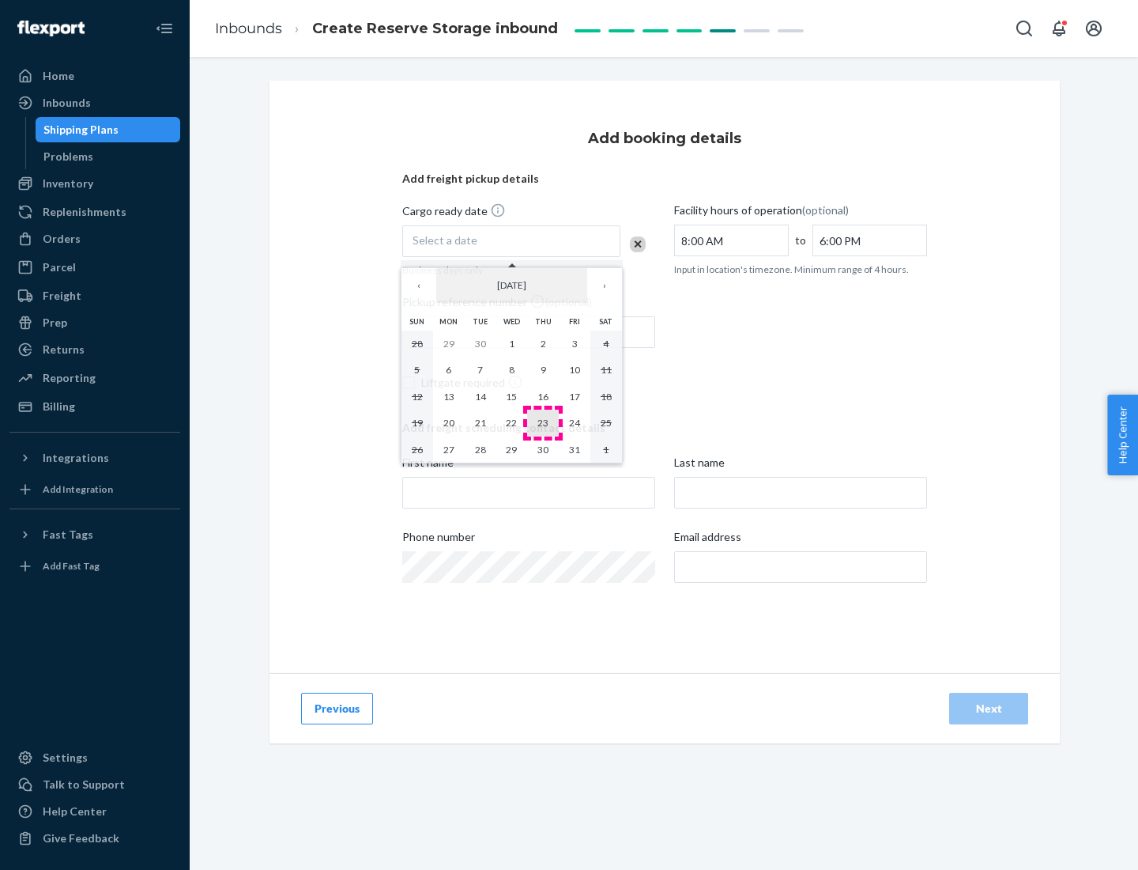
click at [543, 422] on abbr "23" at bounding box center [543, 423] width 11 height 12
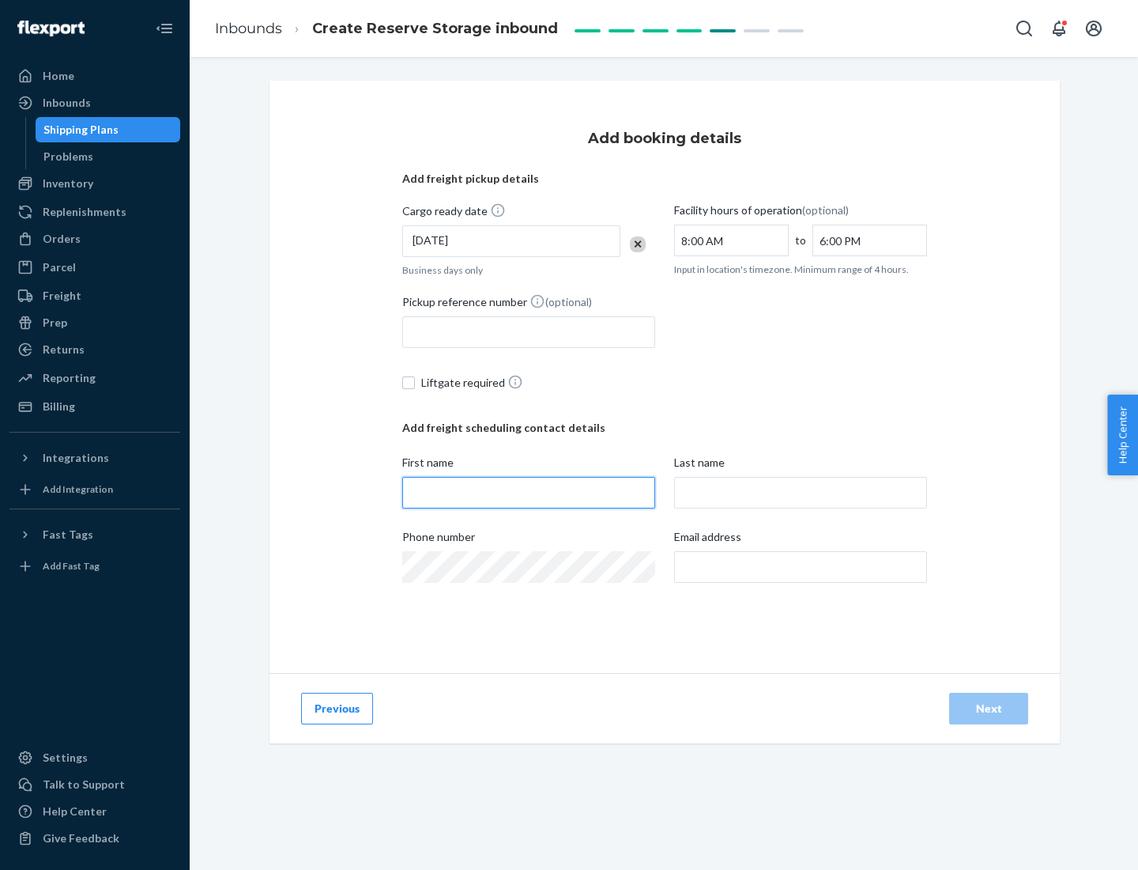
click at [529, 492] on input "First name" at bounding box center [528, 493] width 253 height 32
type input "[PERSON_NAME]"
click at [801, 492] on input "Last name" at bounding box center [800, 493] width 253 height 32
type input "Doe"
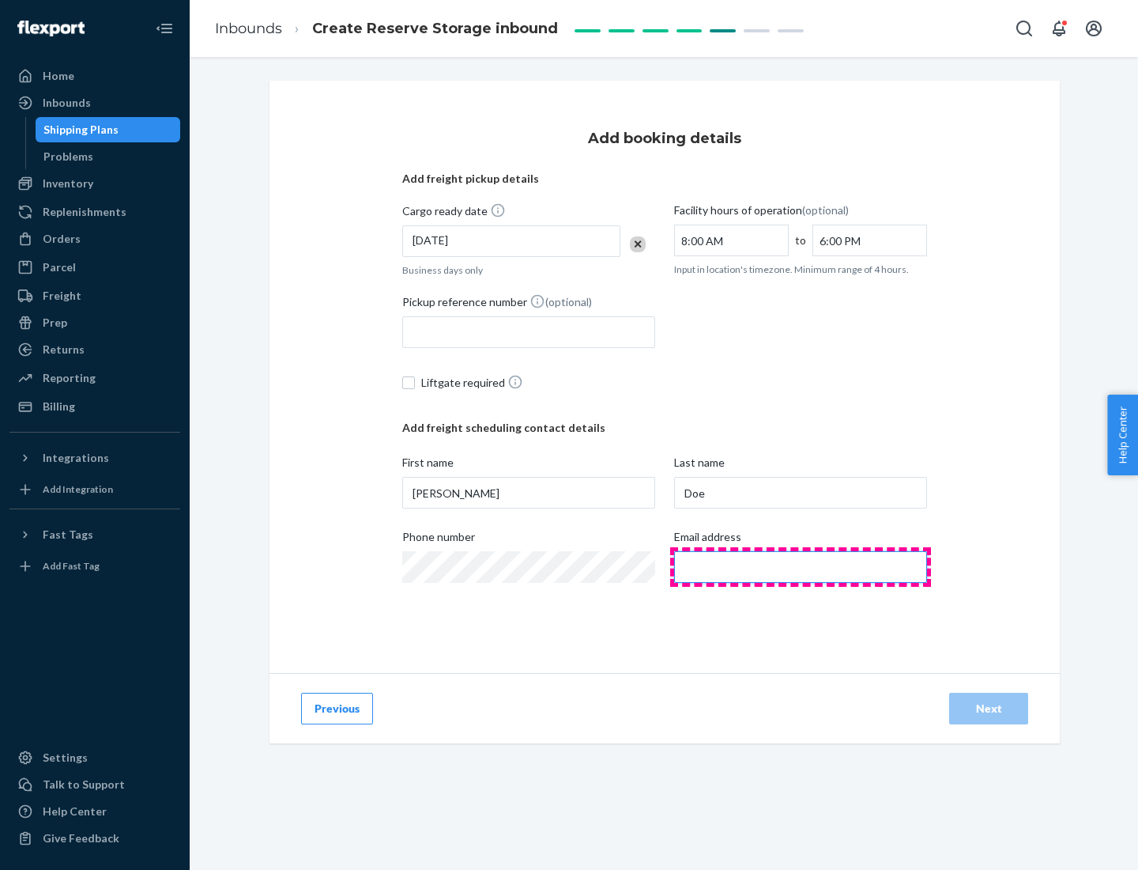
click at [801, 567] on input "Email address" at bounding box center [800, 567] width 253 height 32
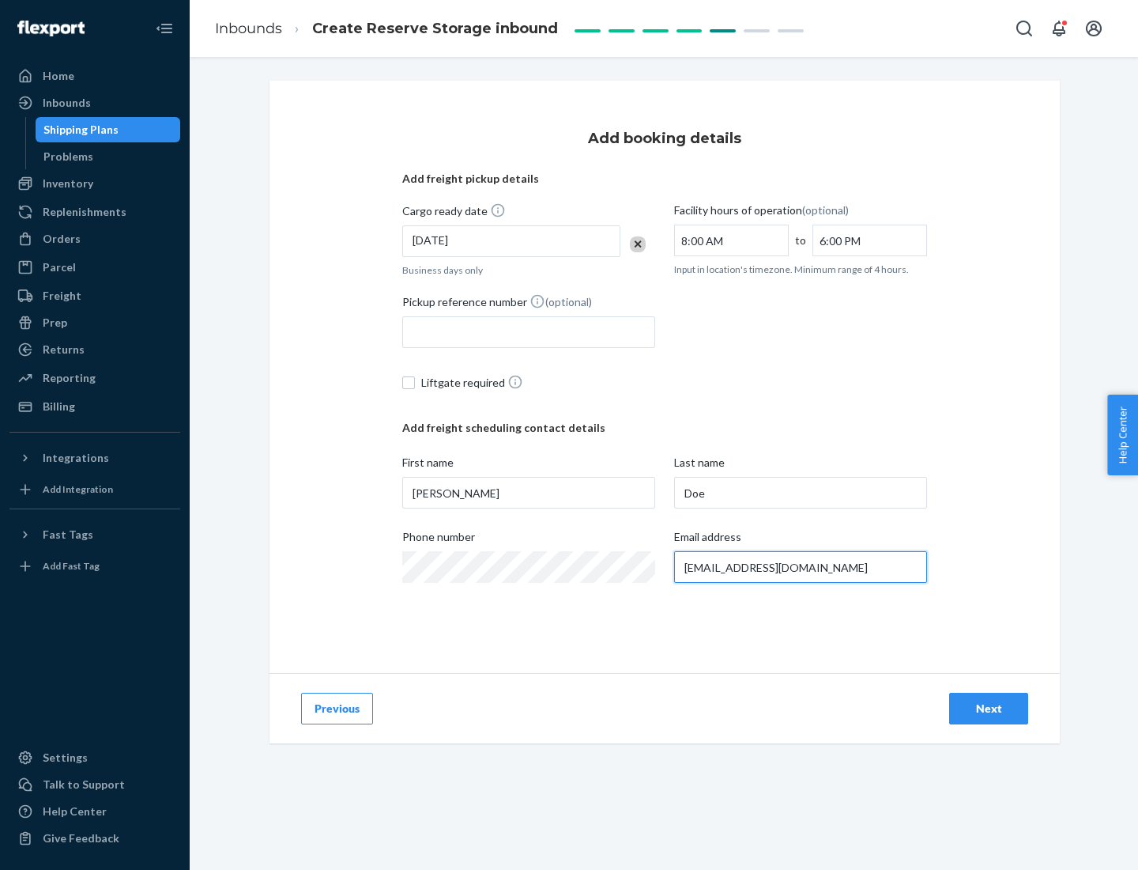
type input "[EMAIL_ADDRESS][DOMAIN_NAME]"
click at [989, 708] on div "Next" at bounding box center [989, 708] width 52 height 16
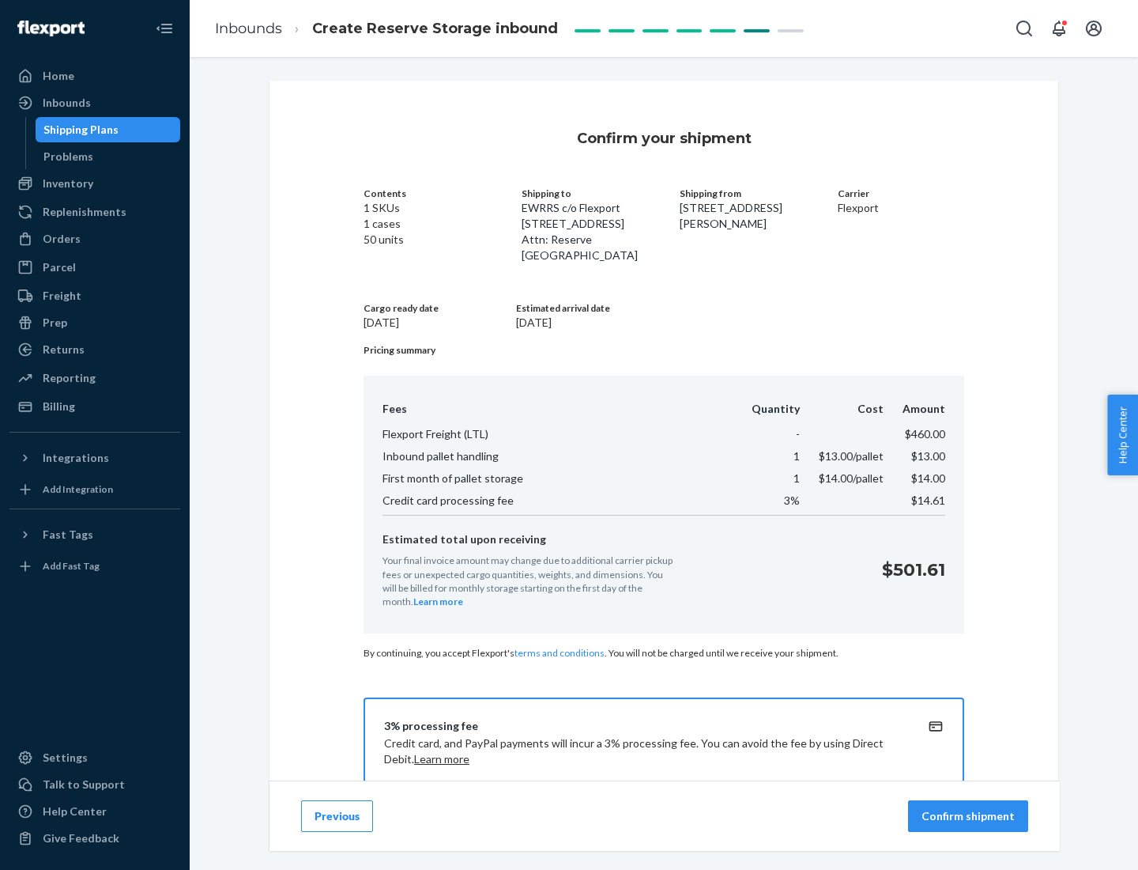
scroll to position [228, 0]
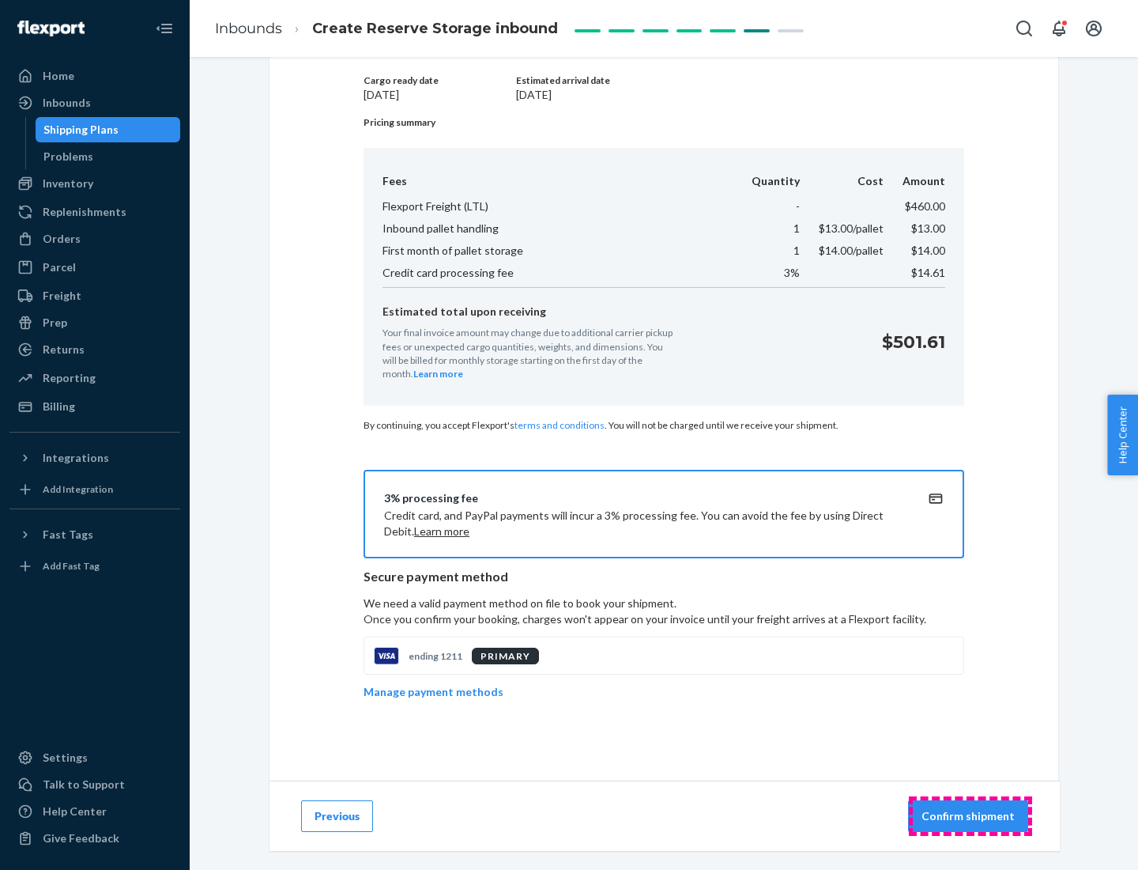
click at [970, 816] on p "Confirm shipment" at bounding box center [968, 816] width 93 height 16
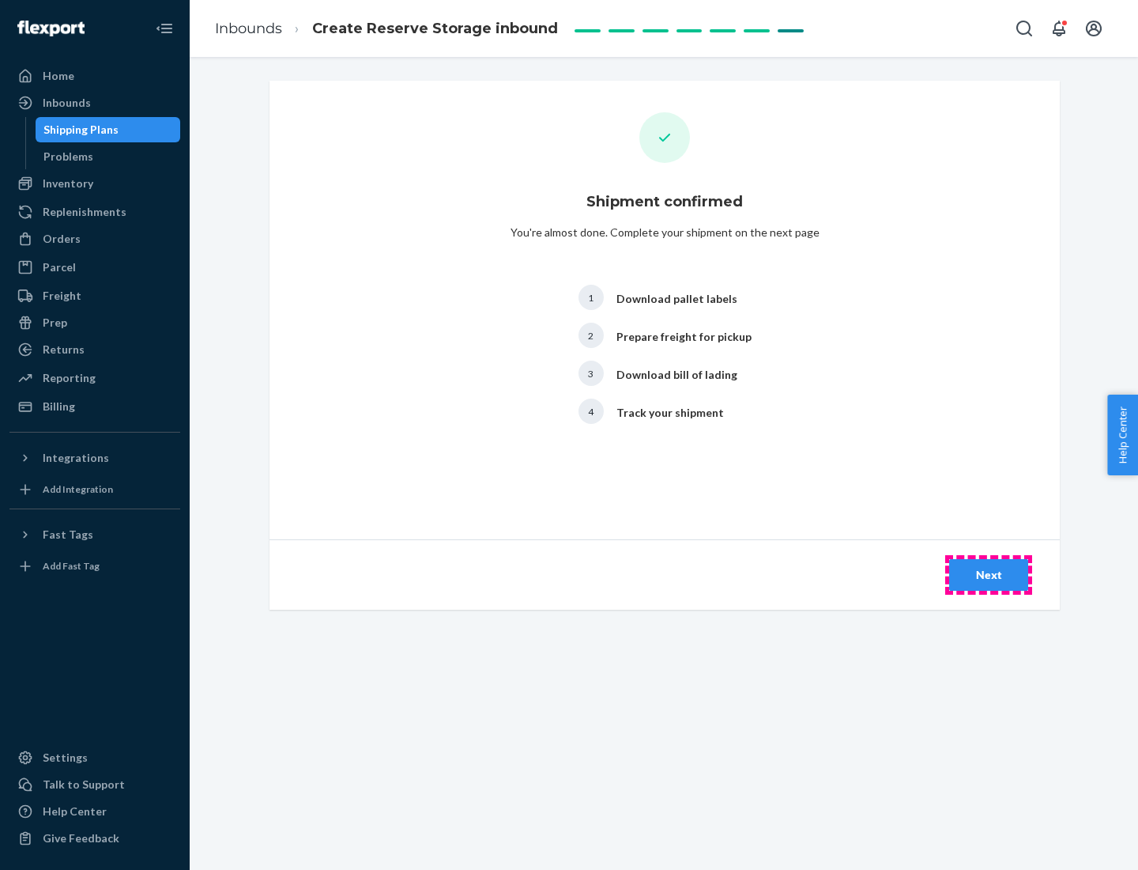
click at [989, 575] on div "Next" at bounding box center [989, 575] width 52 height 16
